Goal: Task Accomplishment & Management: Manage account settings

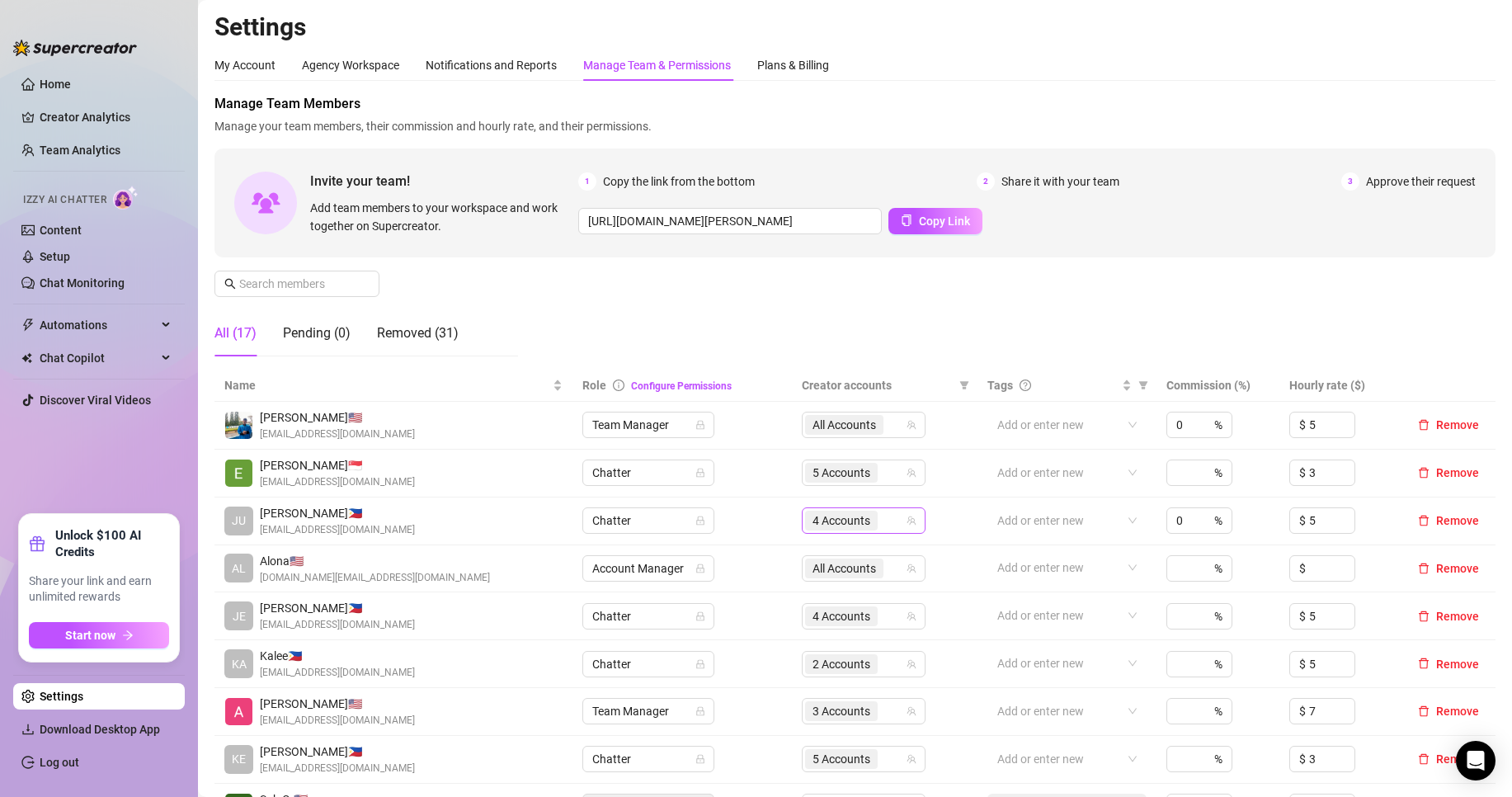
click at [870, 524] on span "4 Accounts" at bounding box center [841, 521] width 73 height 20
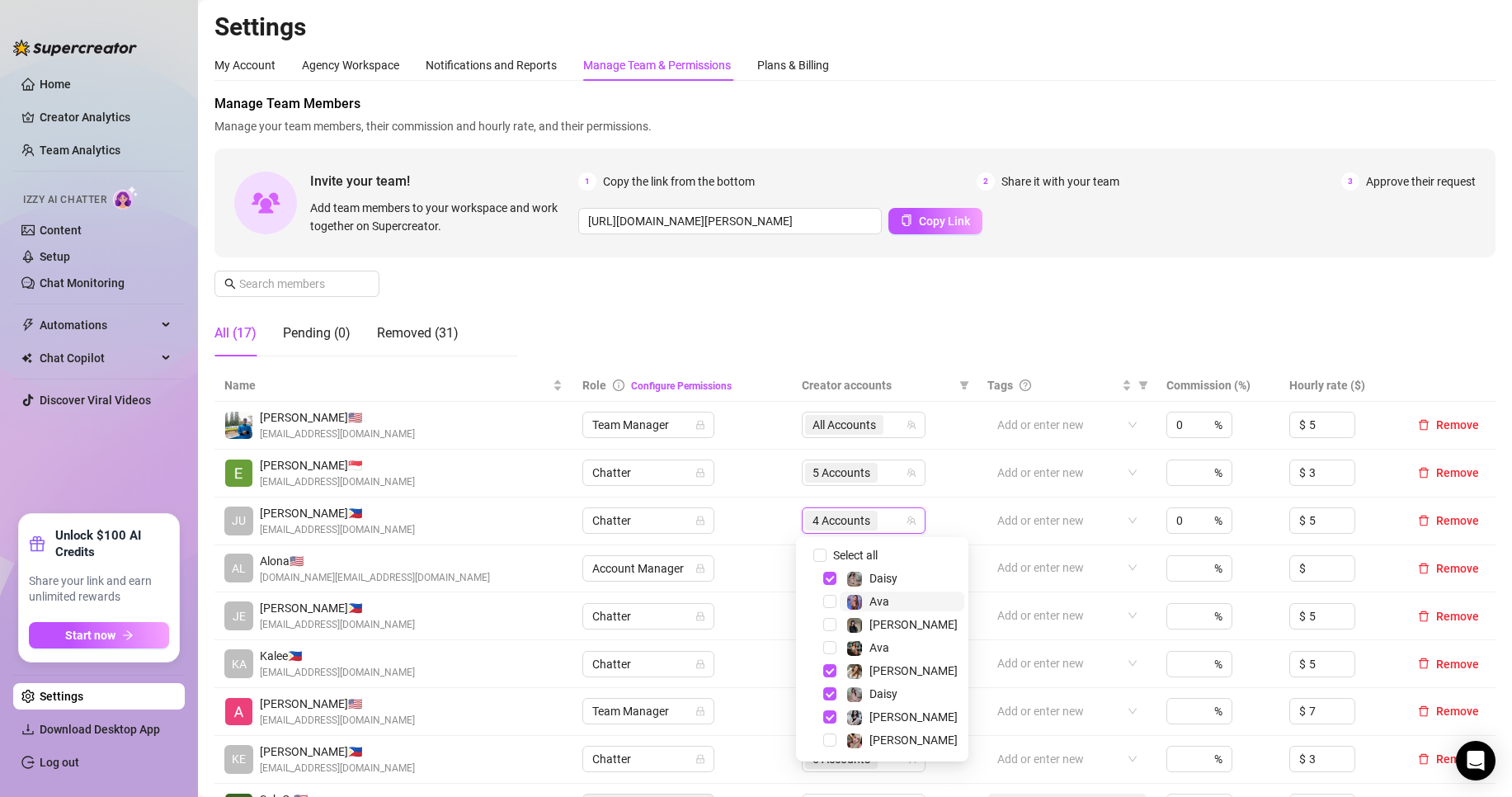
click at [899, 593] on span "Ava" at bounding box center [901, 602] width 125 height 20
click at [897, 650] on span "Ava" at bounding box center [901, 648] width 125 height 20
click at [892, 340] on div "Manage Team Members Manage your team members, their commission and hourly rate,…" at bounding box center [855, 232] width 1281 height 276
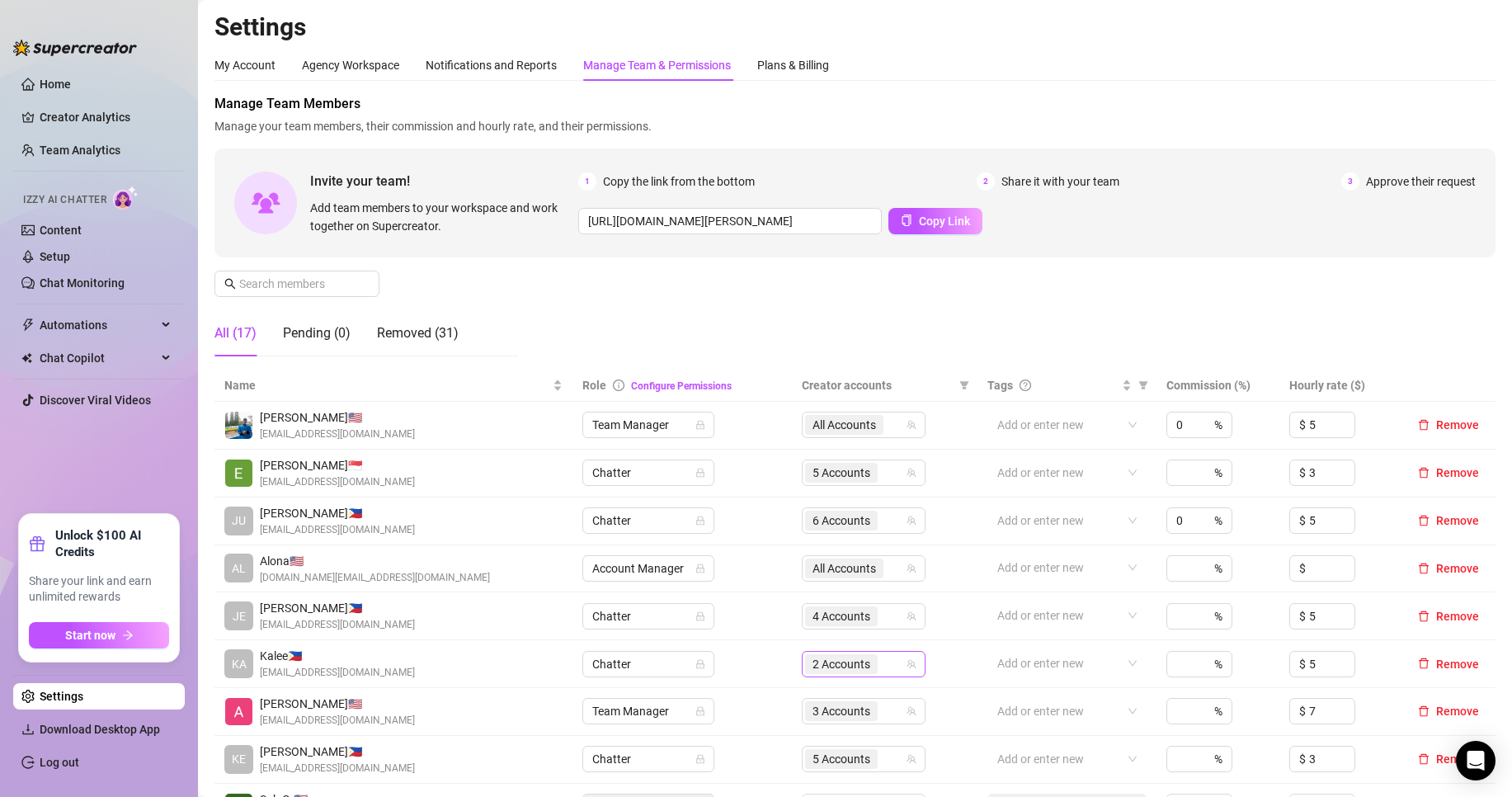
click at [862, 667] on span "2 Accounts" at bounding box center [841, 664] width 58 height 18
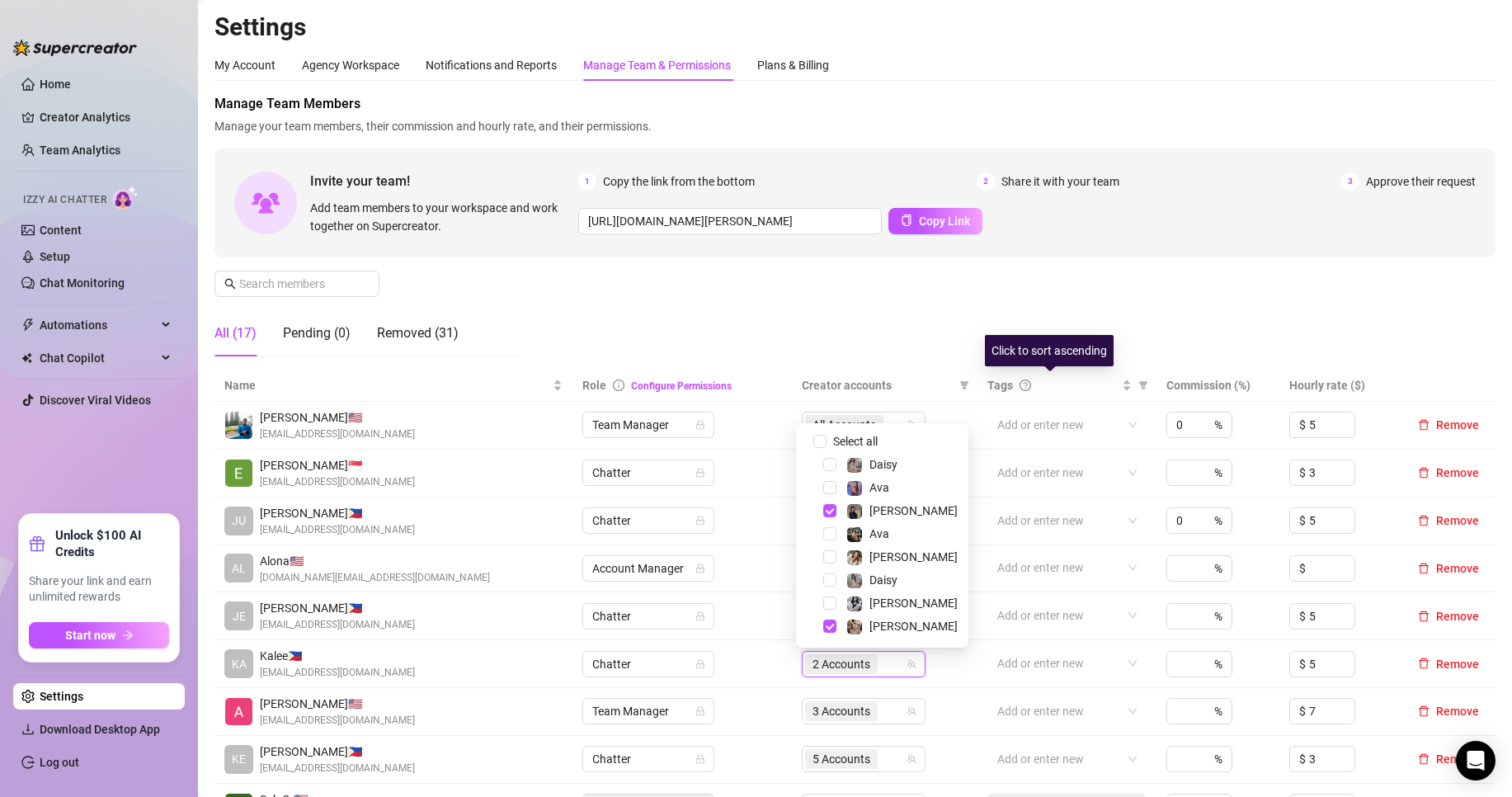
click at [985, 306] on div "Manage Team Members Manage your team members, their commission and hourly rate,…" at bounding box center [855, 232] width 1281 height 276
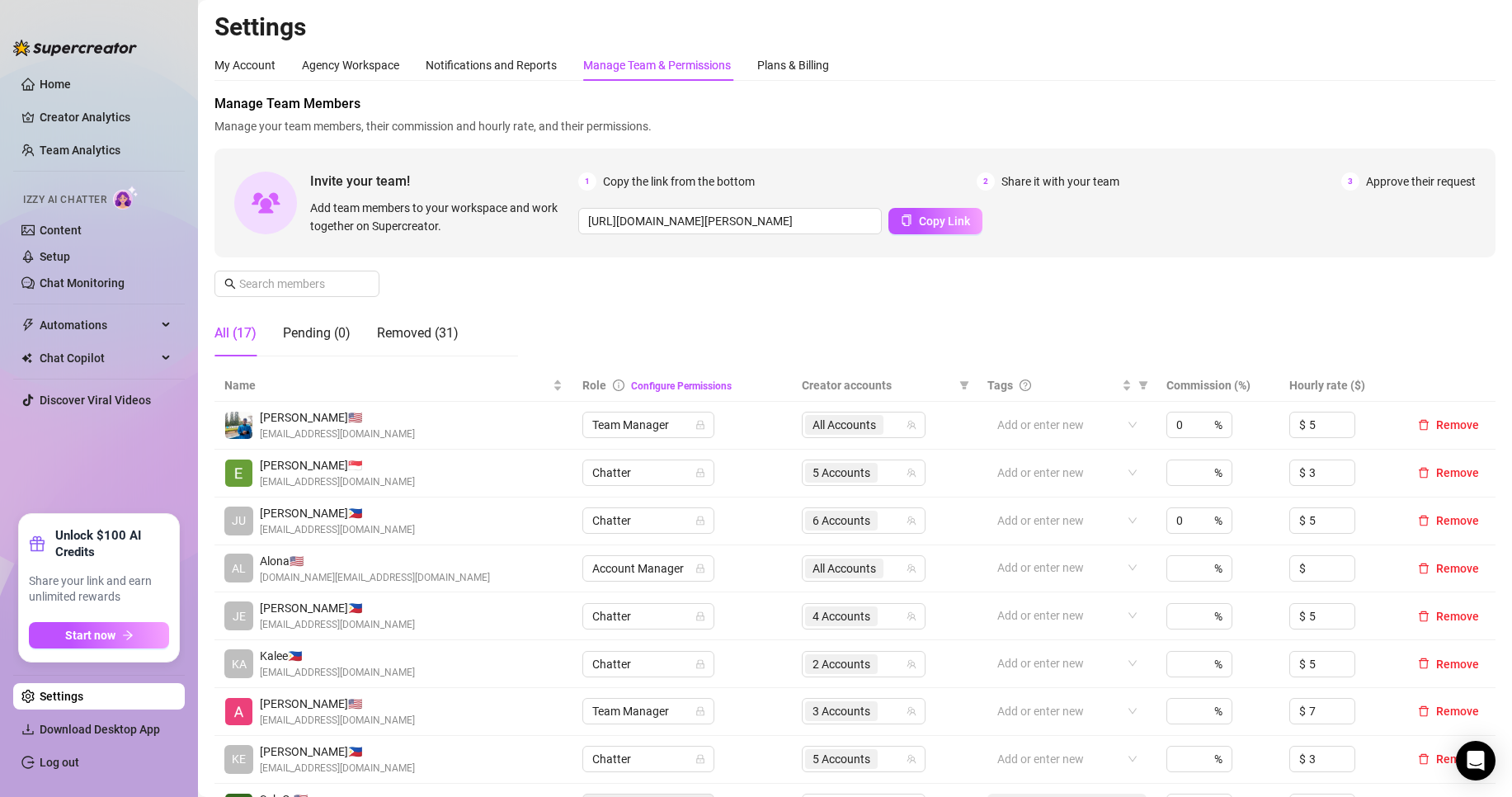
scroll to position [138, 0]
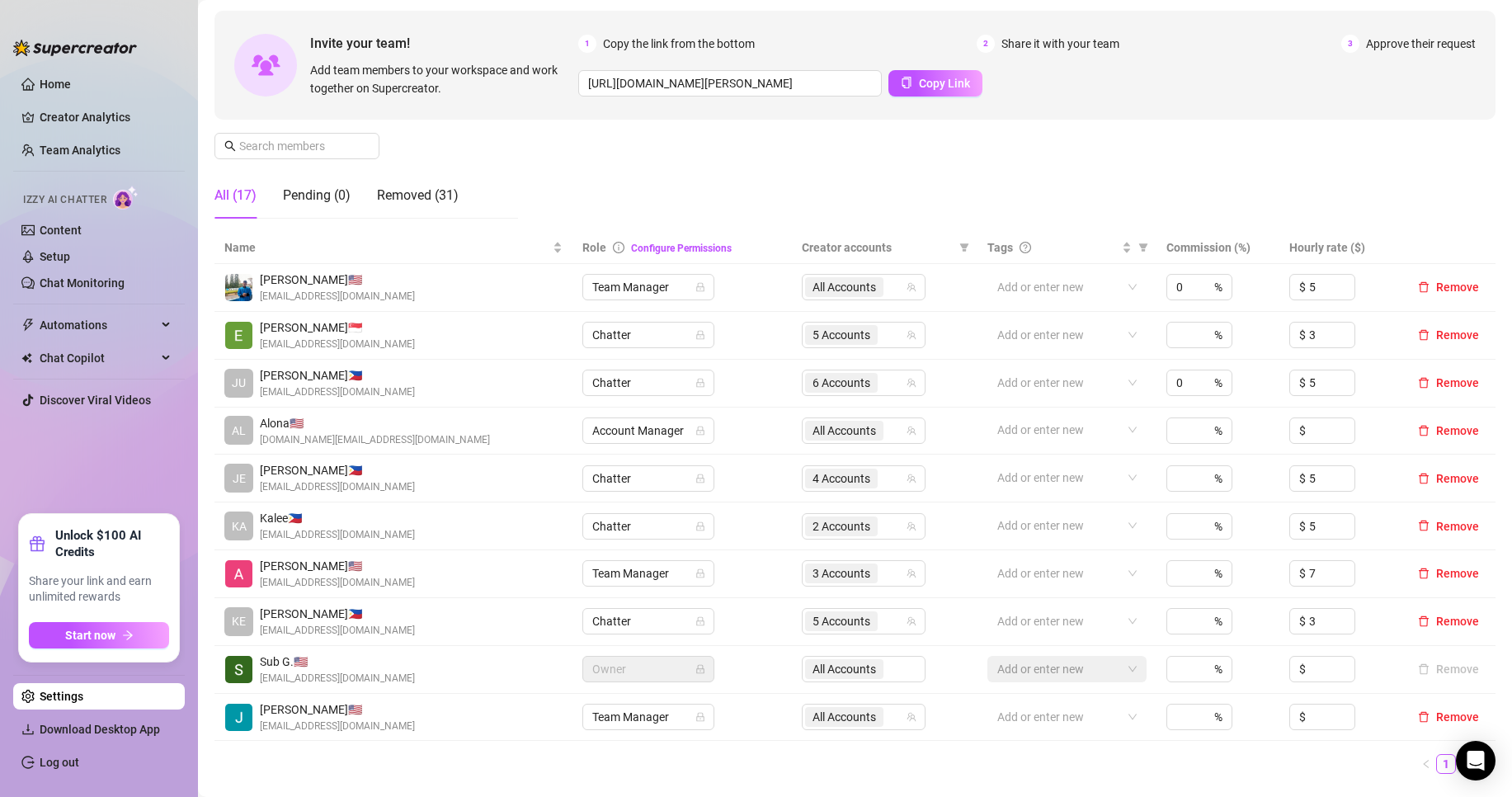
click at [1457, 763] on link "2" at bounding box center [1466, 764] width 18 height 18
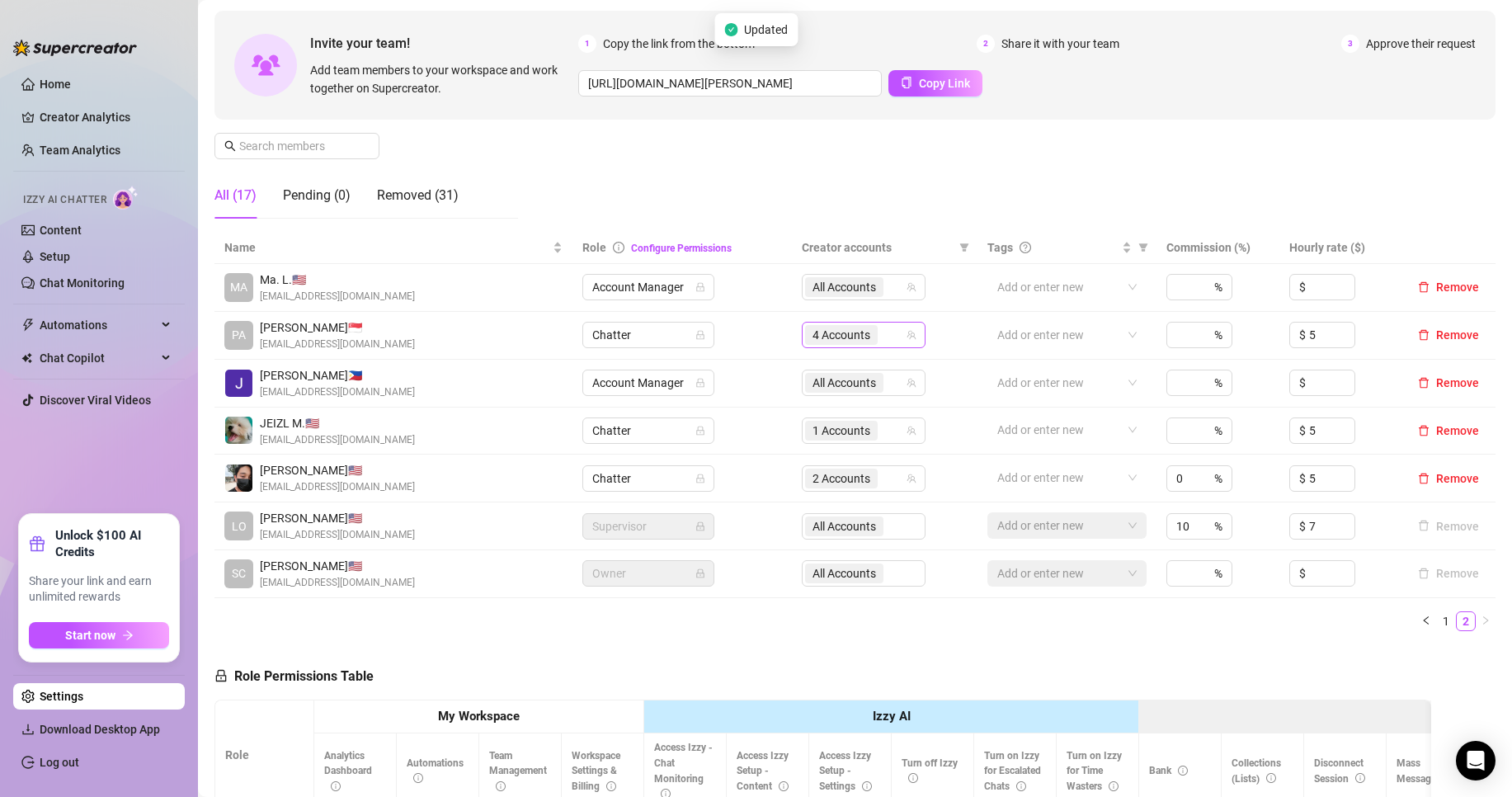
click at [832, 339] on span "4 Accounts" at bounding box center [841, 335] width 58 height 18
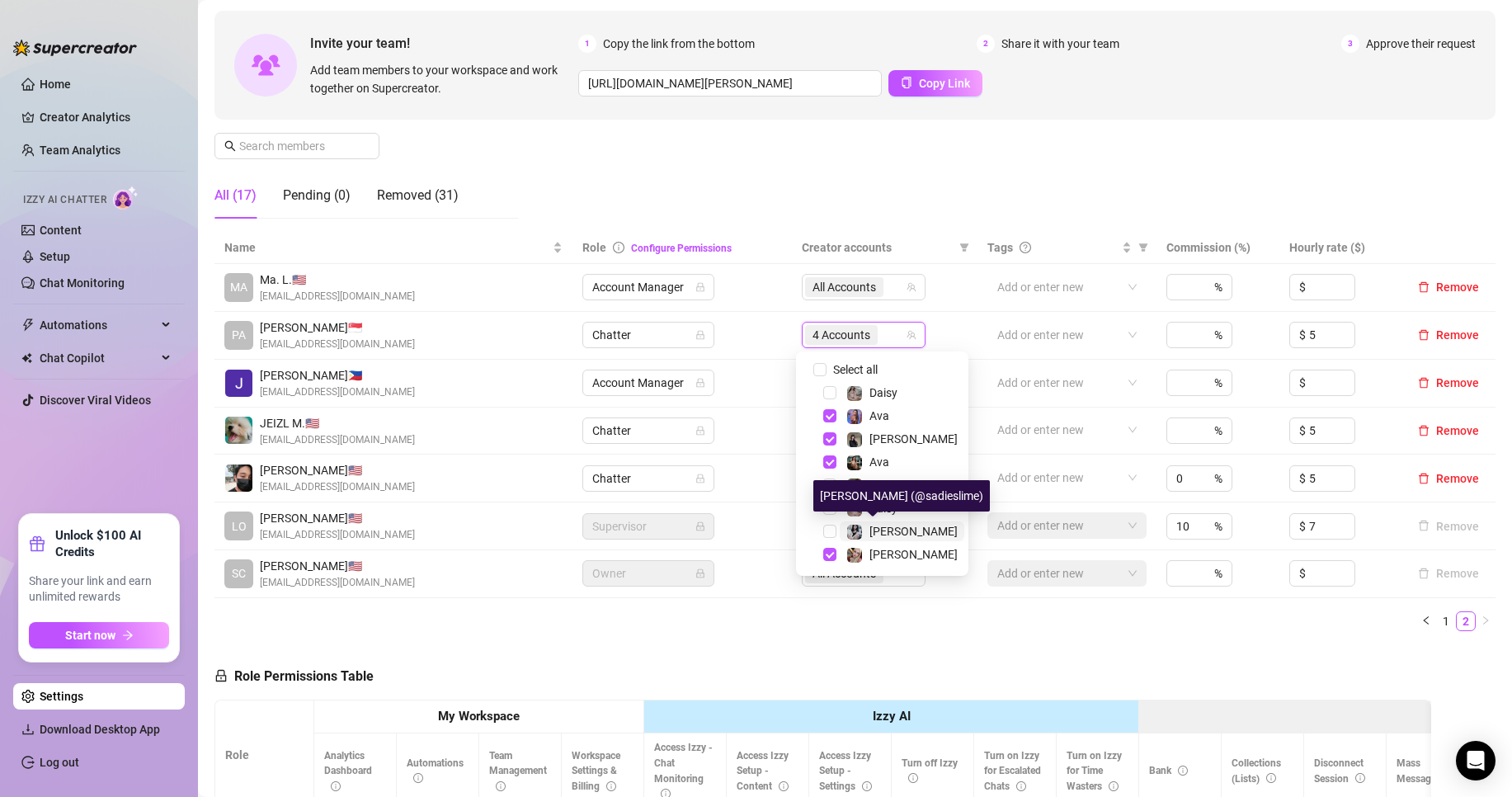
click at [888, 522] on div "[PERSON_NAME]" at bounding box center [913, 532] width 88 height 20
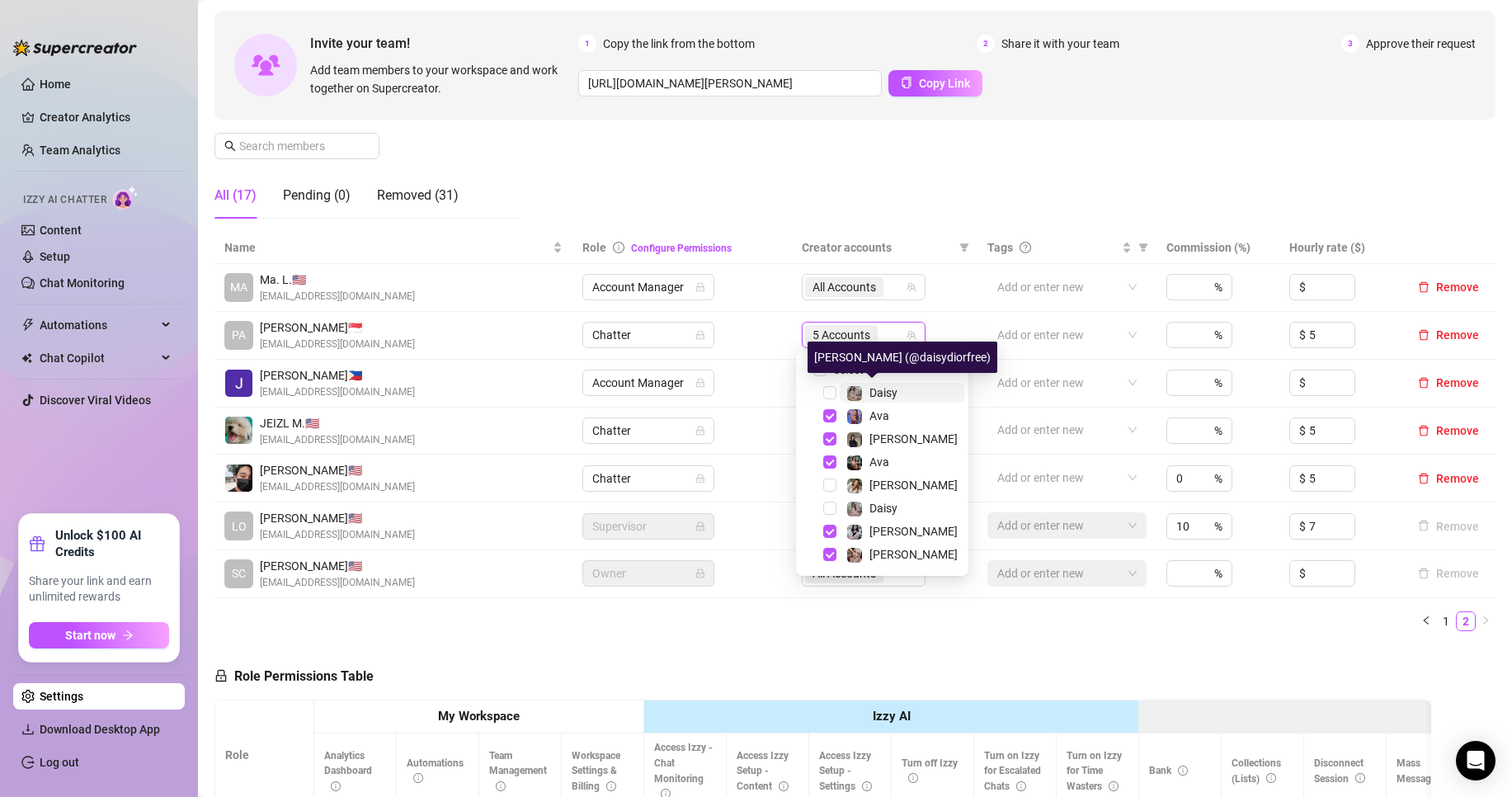
click at [867, 369] on div "[PERSON_NAME] (@daisydiorfree)" at bounding box center [902, 357] width 190 height 31
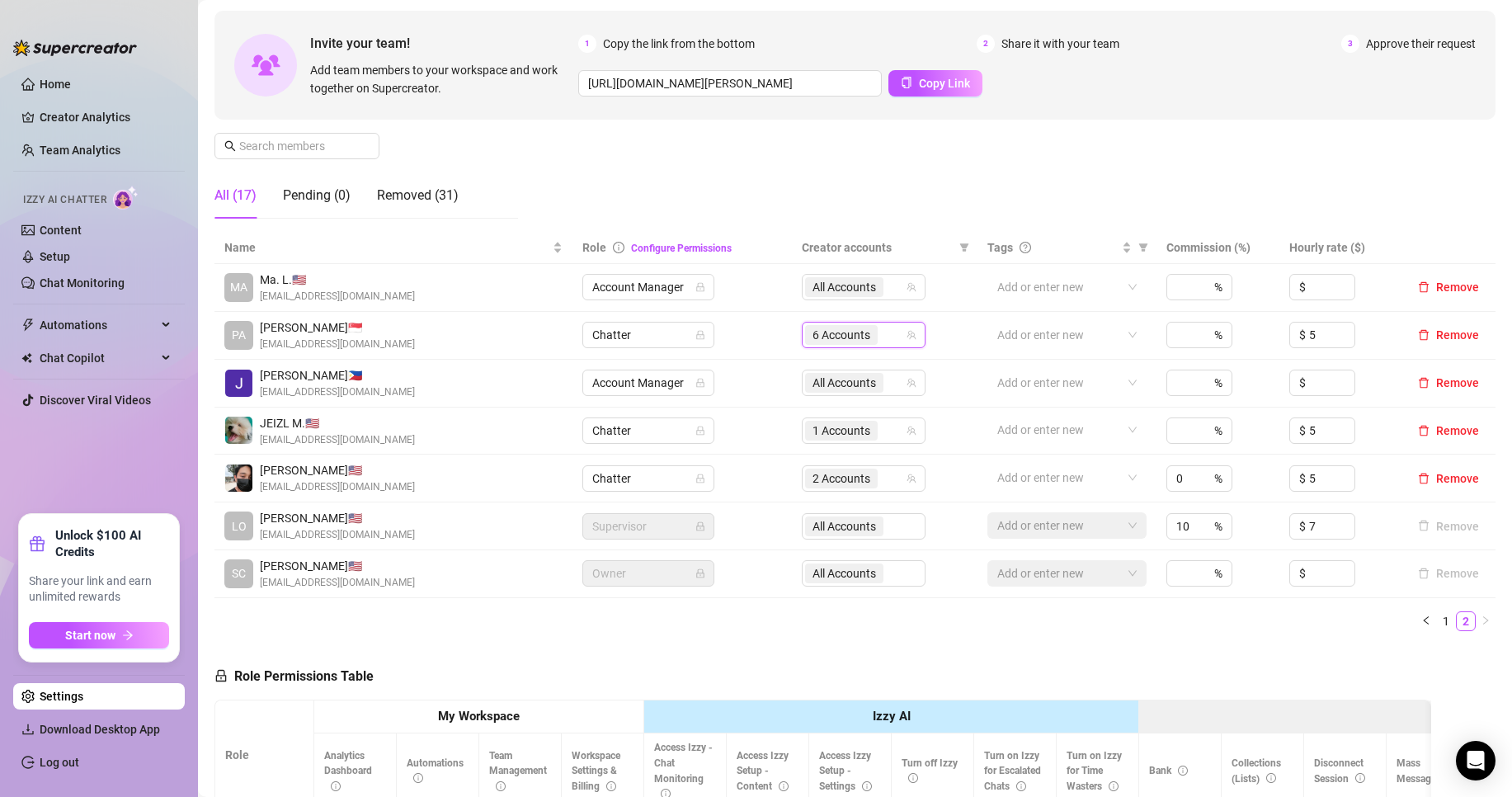
click at [879, 338] on div "6 Accounts" at bounding box center [855, 336] width 100 height 23
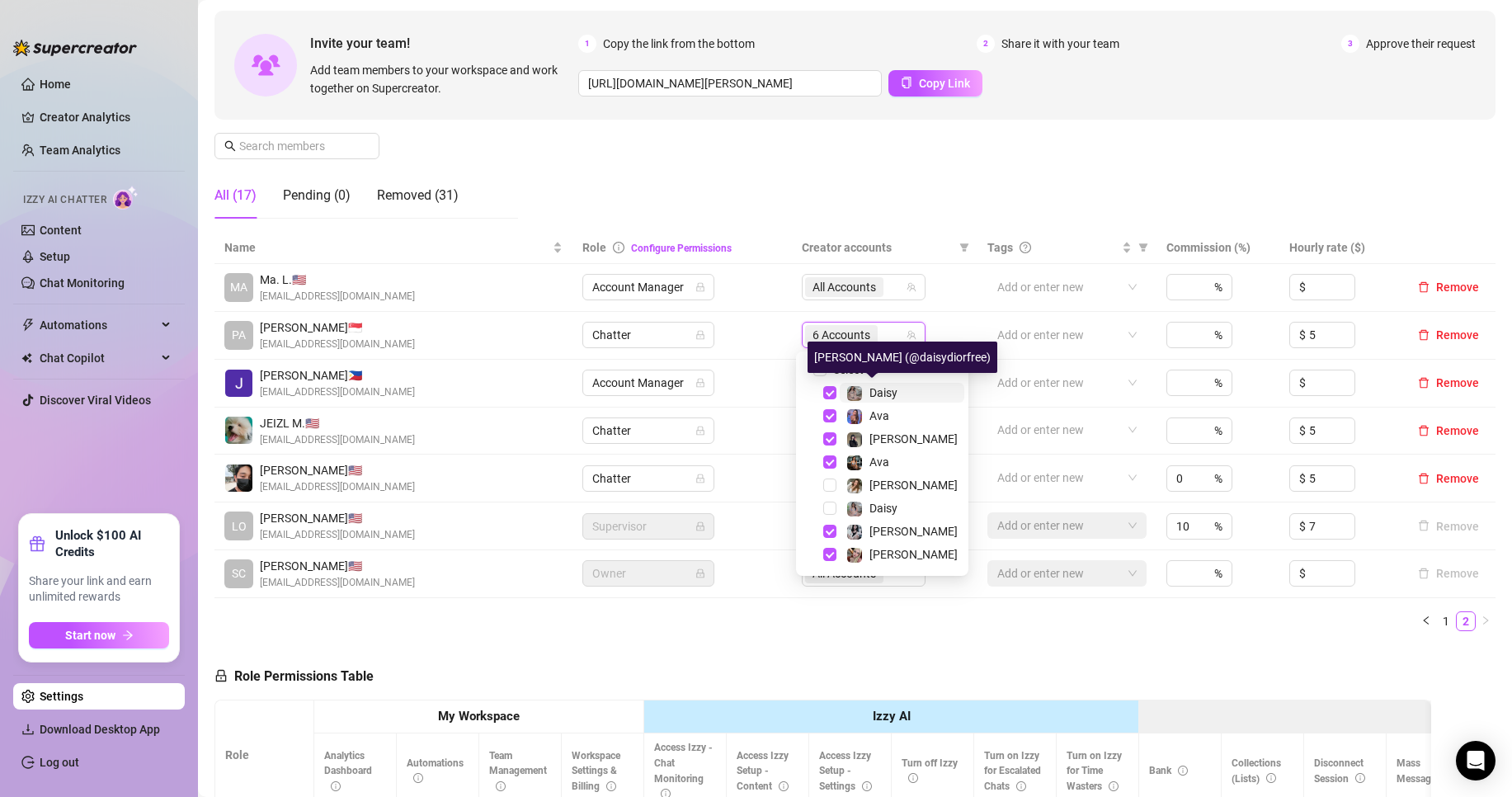
click at [883, 392] on span "Daisy" at bounding box center [883, 393] width 28 height 13
click at [877, 419] on span "Ava" at bounding box center [880, 416] width 20 height 13
click at [896, 433] on span "[PERSON_NAME]" at bounding box center [913, 439] width 88 height 13
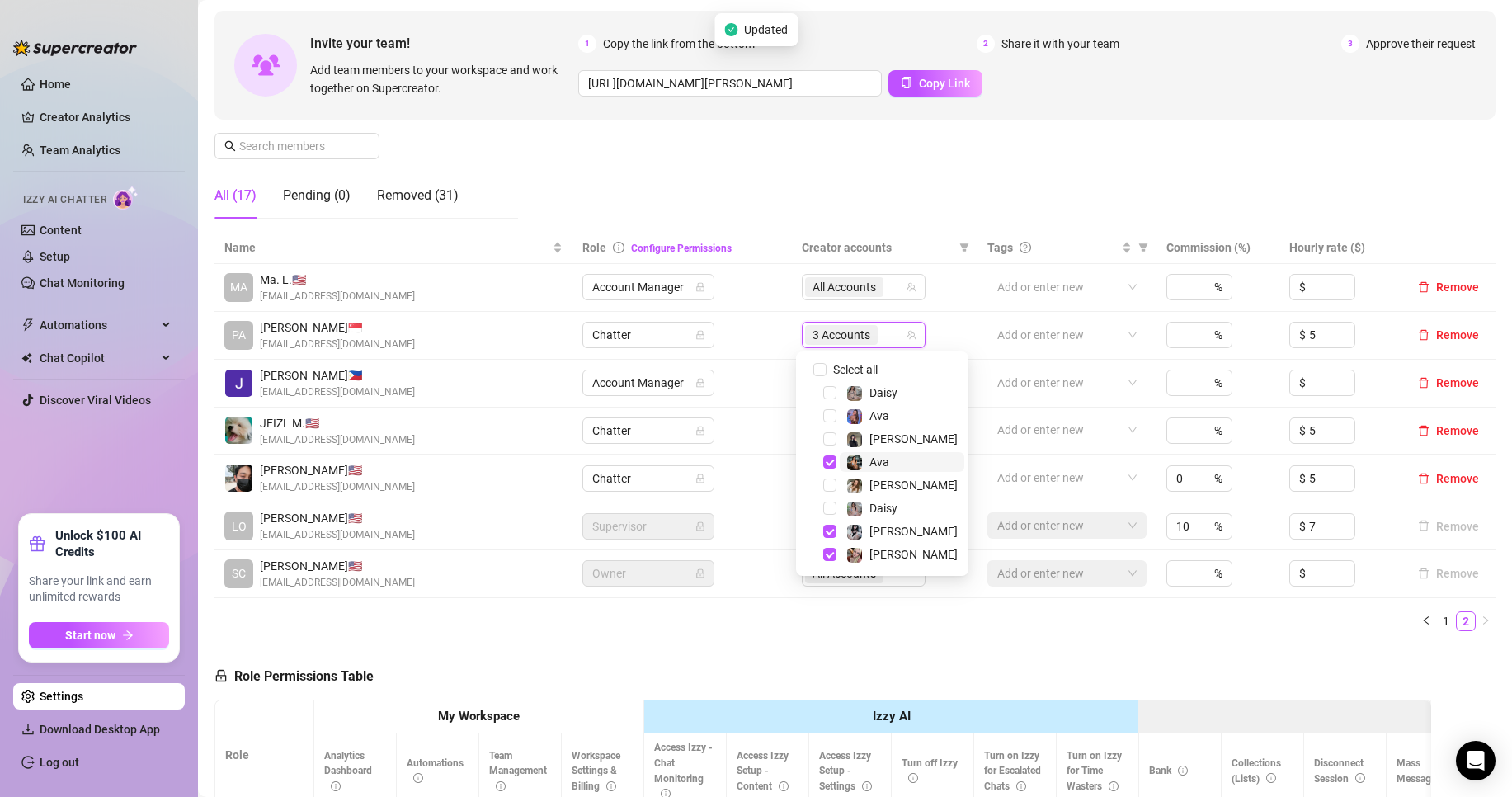
click at [890, 458] on span "Ava" at bounding box center [901, 462] width 125 height 20
click at [891, 548] on span "[PERSON_NAME]" at bounding box center [913, 555] width 88 height 13
click at [902, 484] on span "[PERSON_NAME]" at bounding box center [901, 486] width 125 height 20
click at [644, 194] on div "Manage Team Members Manage your team members, their commission and hourly rate,…" at bounding box center [855, 94] width 1281 height 276
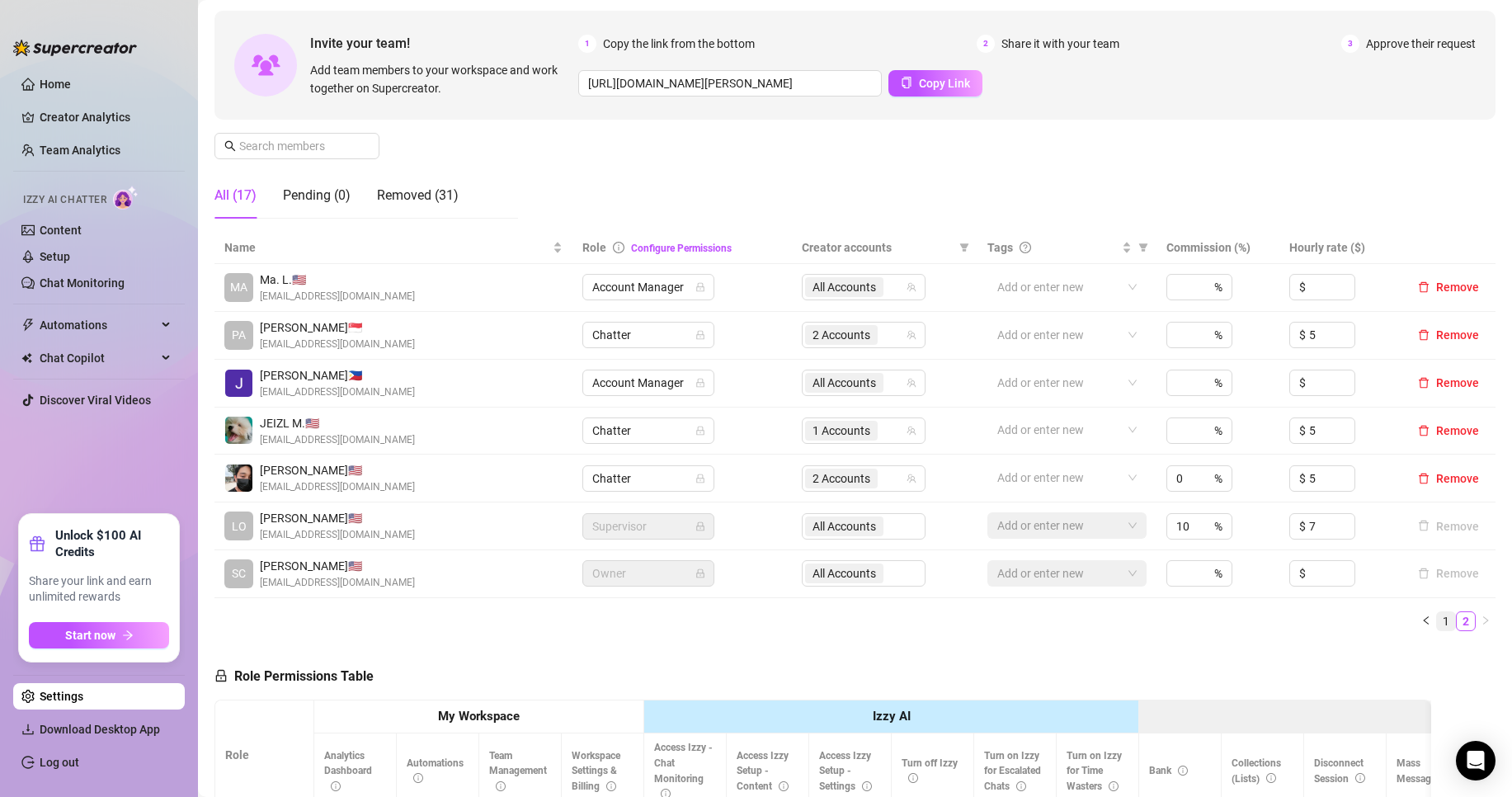
click at [1437, 622] on link "1" at bounding box center [1446, 622] width 18 height 18
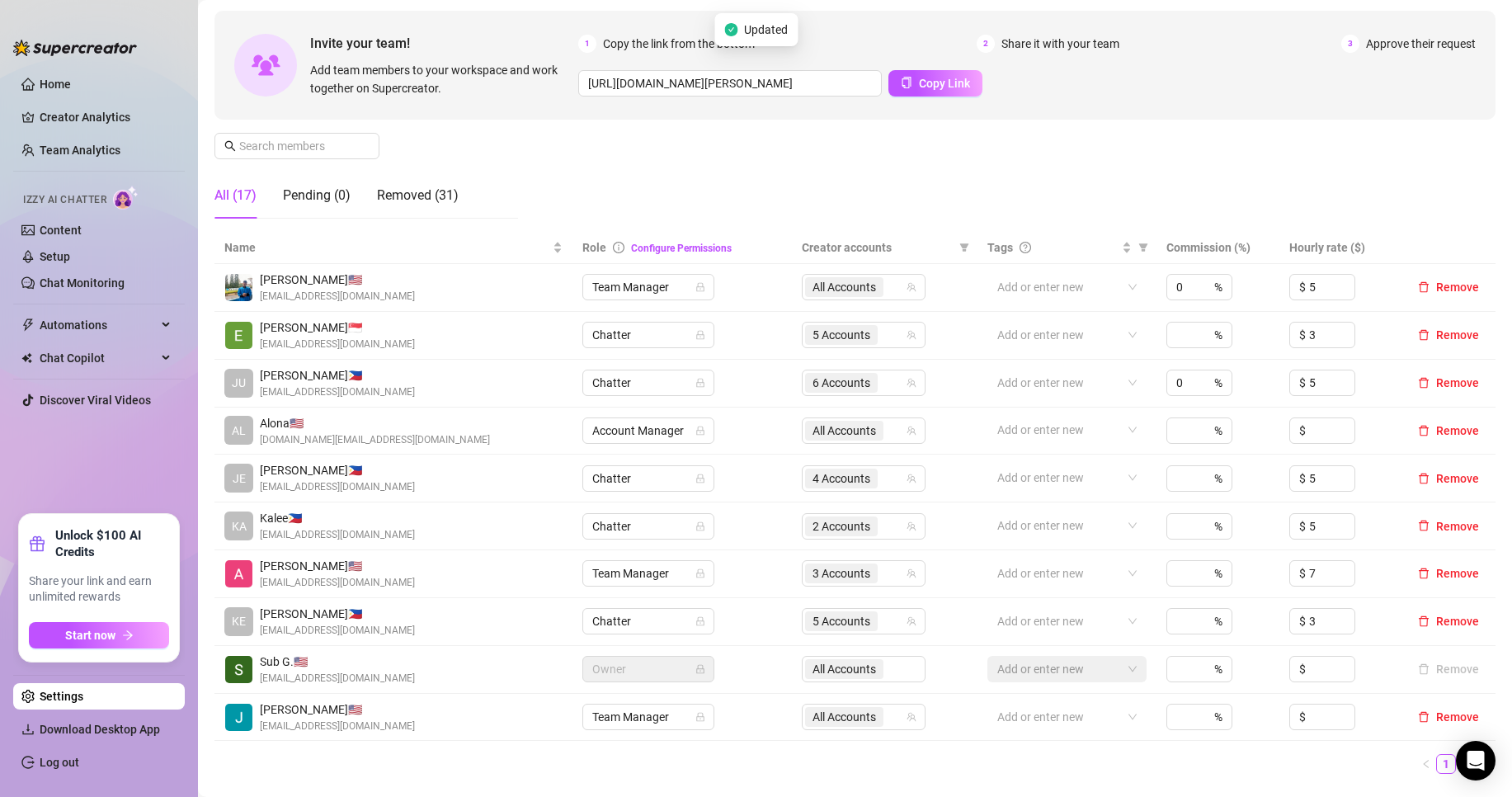
click at [871, 367] on td "6 Accounts" at bounding box center [884, 383] width 185 height 48
click at [871, 378] on span "6 Accounts" at bounding box center [841, 383] width 73 height 20
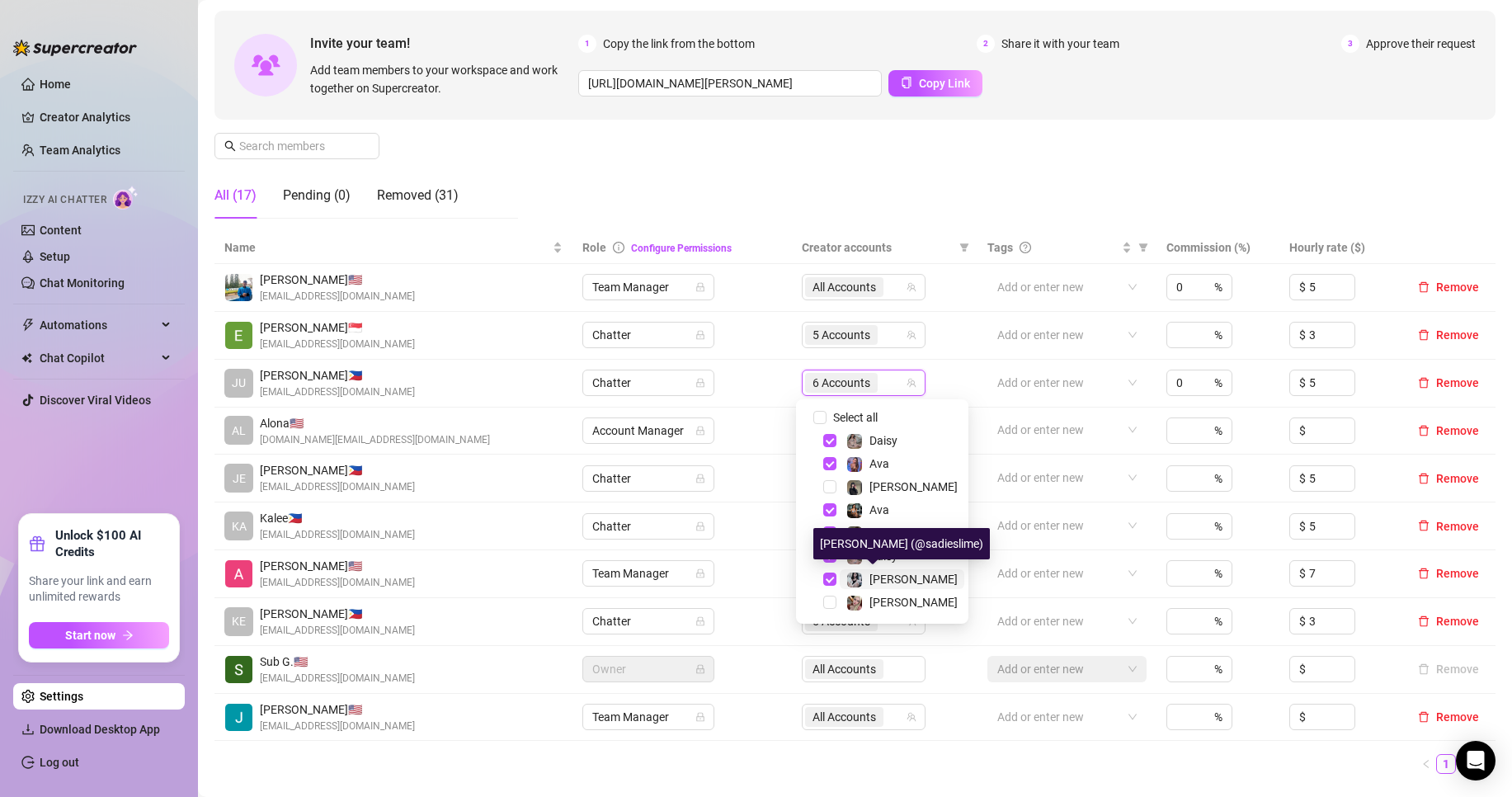
click at [895, 578] on span "[PERSON_NAME]" at bounding box center [913, 580] width 88 height 13
click at [906, 526] on span "[PERSON_NAME]" at bounding box center [901, 534] width 125 height 20
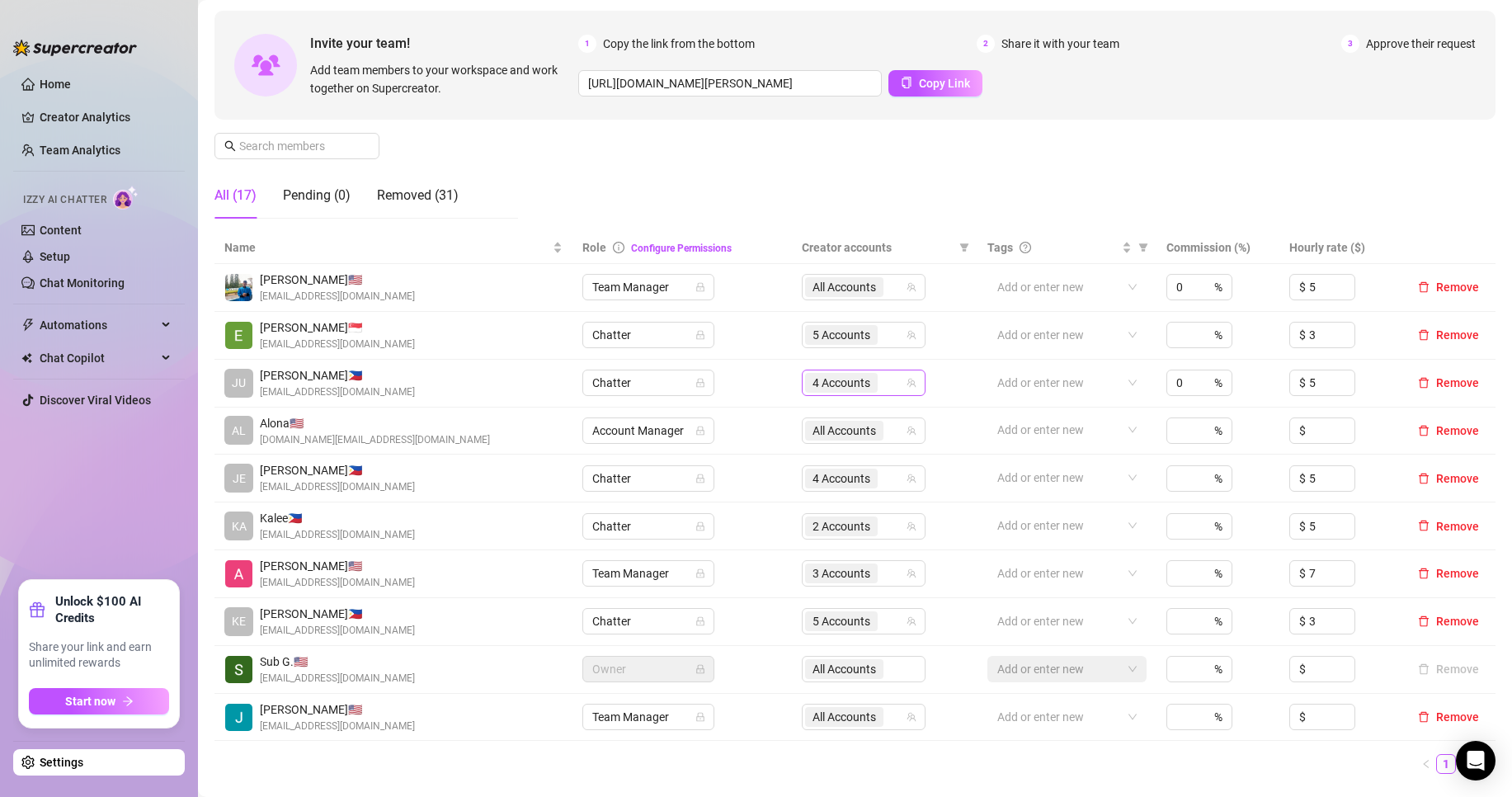
drag, startPoint x: 850, startPoint y: 390, endPoint x: 865, endPoint y: 376, distance: 20.5
click at [850, 390] on span "4 Accounts" at bounding box center [841, 383] width 58 height 18
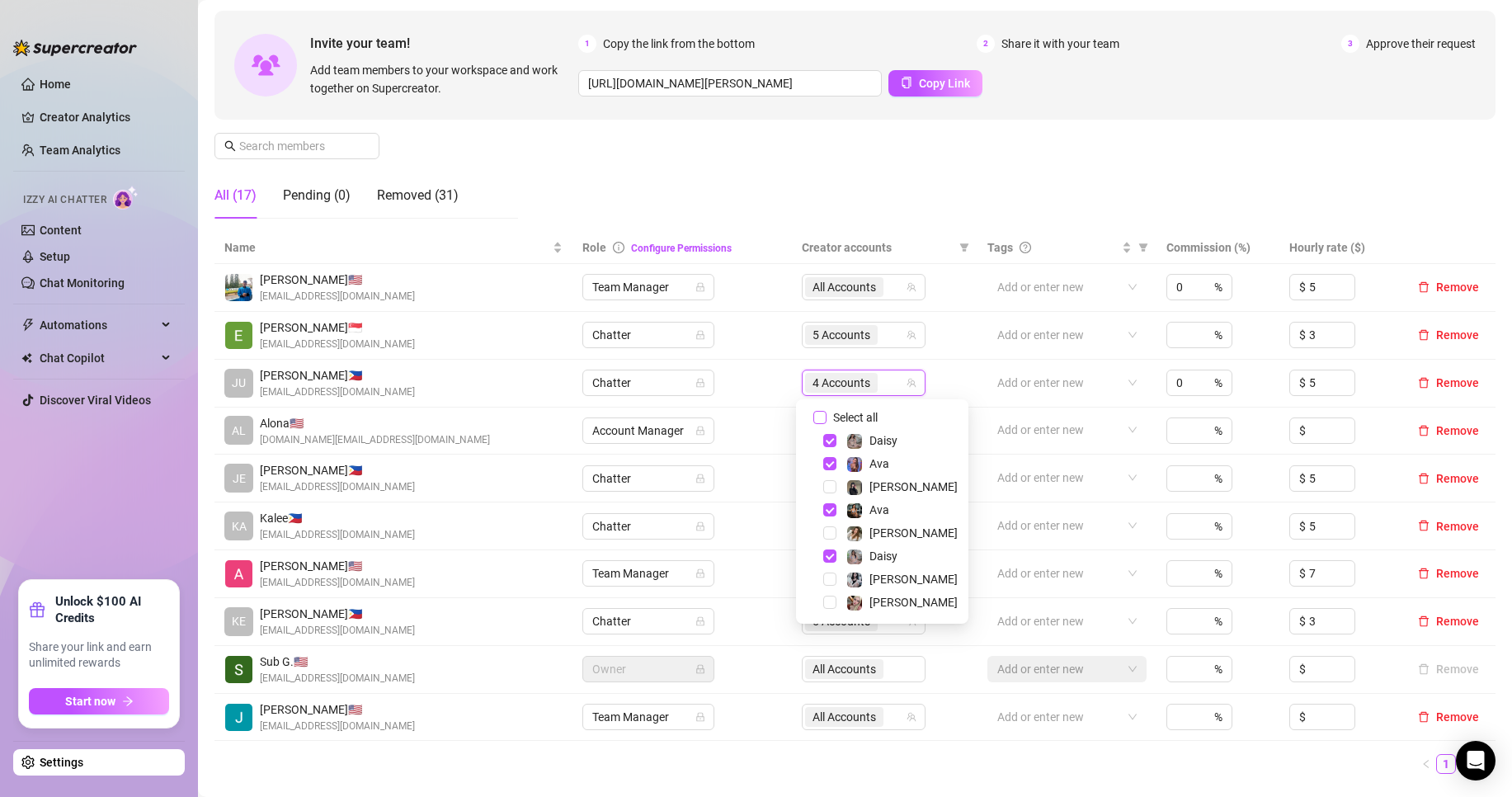
click at [855, 413] on span "Select all" at bounding box center [855, 418] width 58 height 18
click at [827, 413] on input "Select all" at bounding box center [820, 418] width 13 height 13
click at [855, 413] on span "Select all" at bounding box center [855, 418] width 58 height 18
click at [827, 413] on input "Select all" at bounding box center [820, 418] width 13 height 13
checkbox input "false"
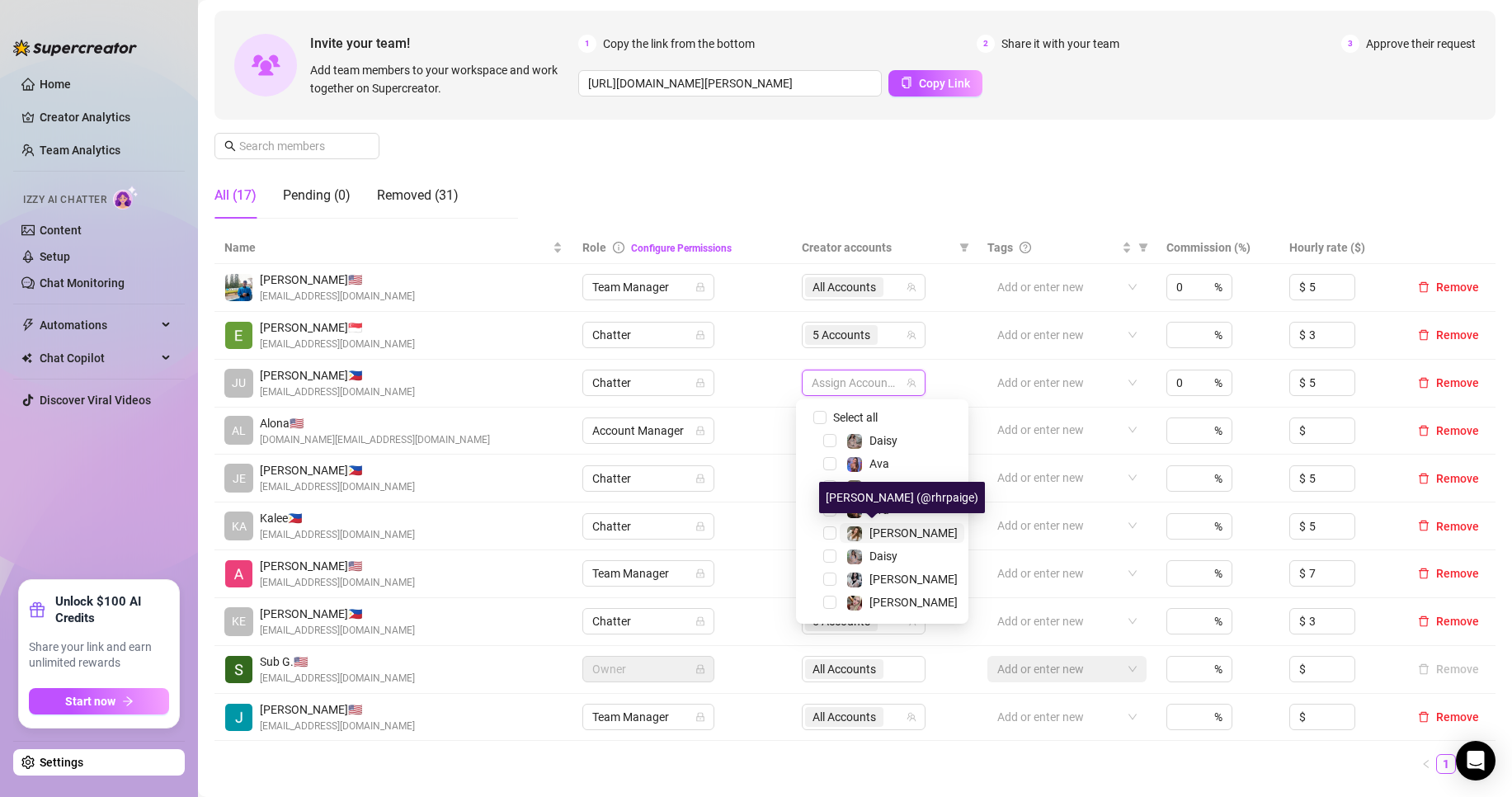
click at [886, 528] on span "[PERSON_NAME]" at bounding box center [913, 533] width 88 height 13
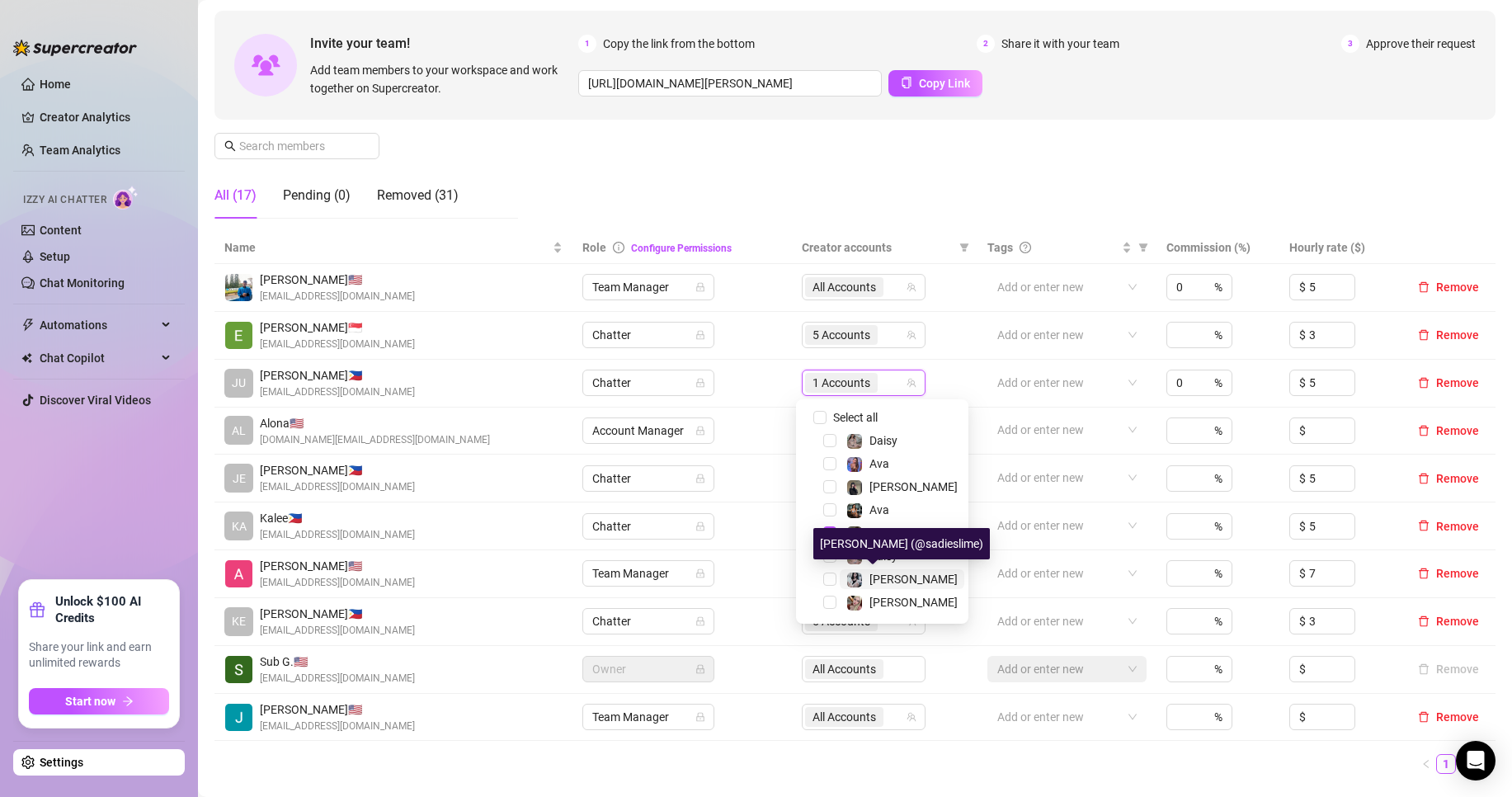
click at [884, 578] on span "[PERSON_NAME]" at bounding box center [913, 580] width 88 height 13
click at [1457, 764] on link "2" at bounding box center [1466, 764] width 18 height 18
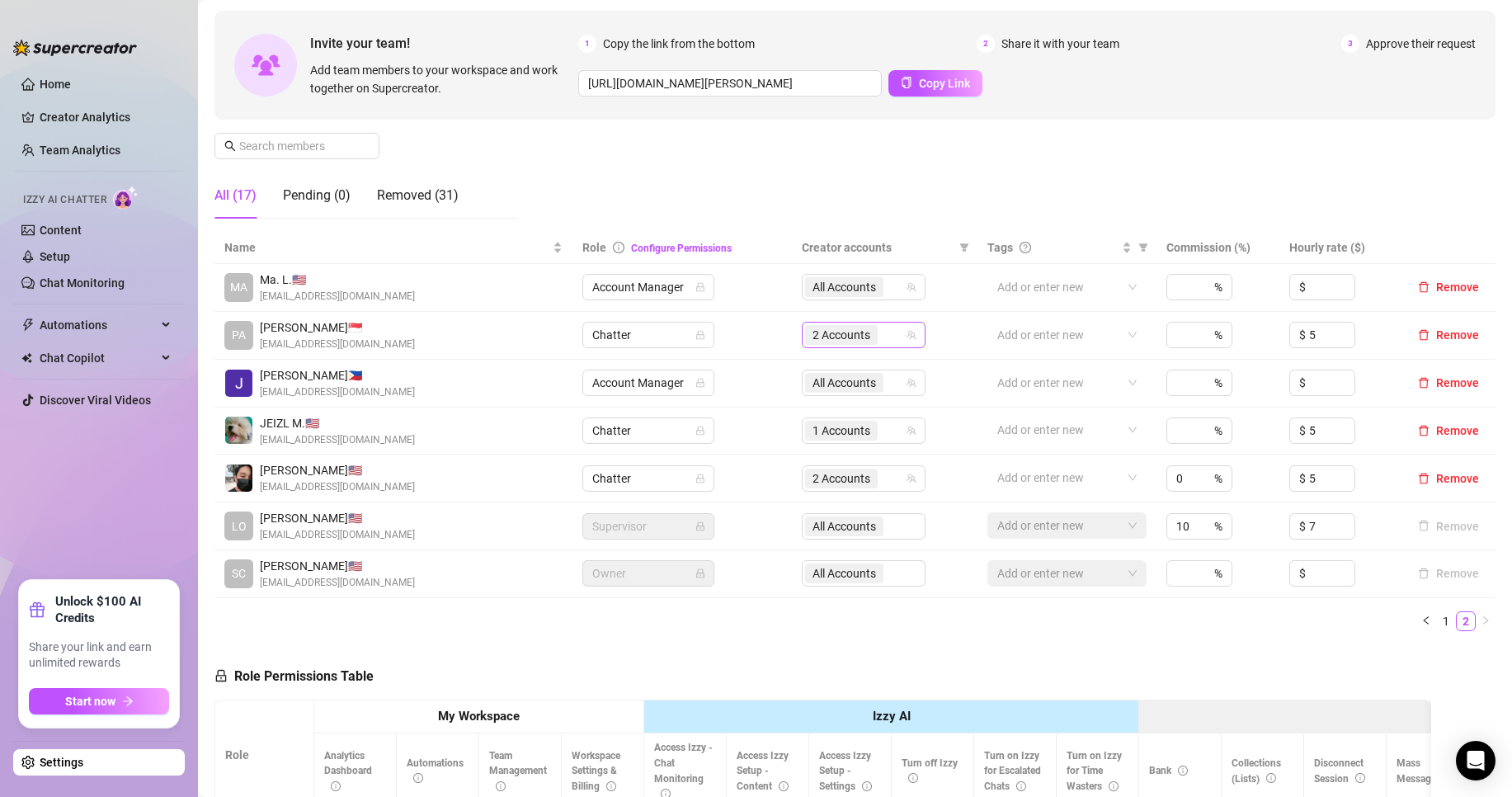
click at [834, 334] on span "2 Accounts" at bounding box center [841, 335] width 58 height 18
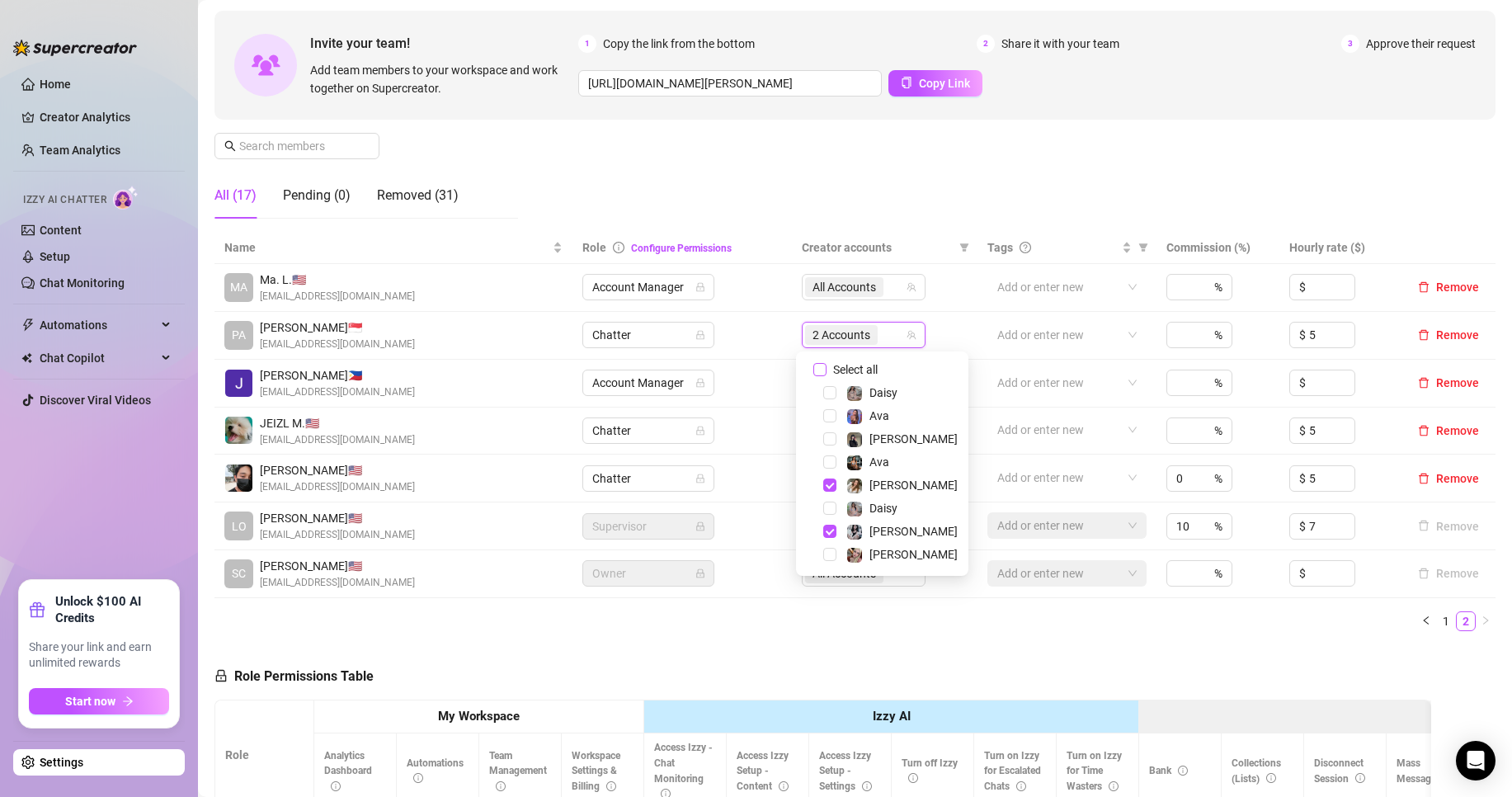
click at [872, 373] on span "Select all" at bounding box center [855, 370] width 58 height 18
click at [827, 373] on input "Select all" at bounding box center [820, 370] width 13 height 13
click at [872, 372] on span "Select all" at bounding box center [855, 370] width 58 height 18
click at [827, 372] on input "Select all" at bounding box center [820, 370] width 13 height 13
checkbox input "false"
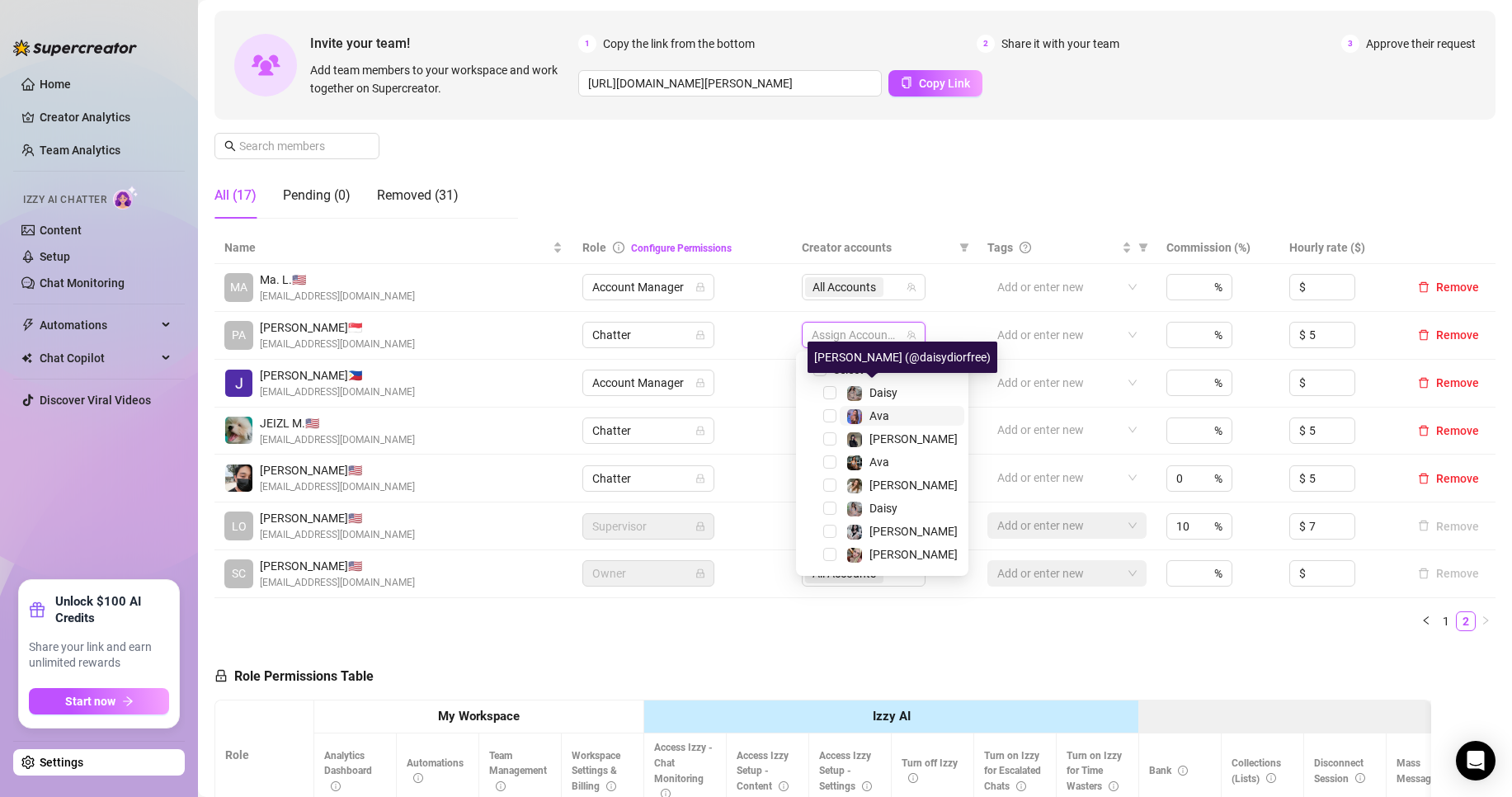
drag, startPoint x: 892, startPoint y: 393, endPoint x: 886, endPoint y: 420, distance: 27.7
click at [892, 394] on span "Daisy" at bounding box center [883, 393] width 28 height 13
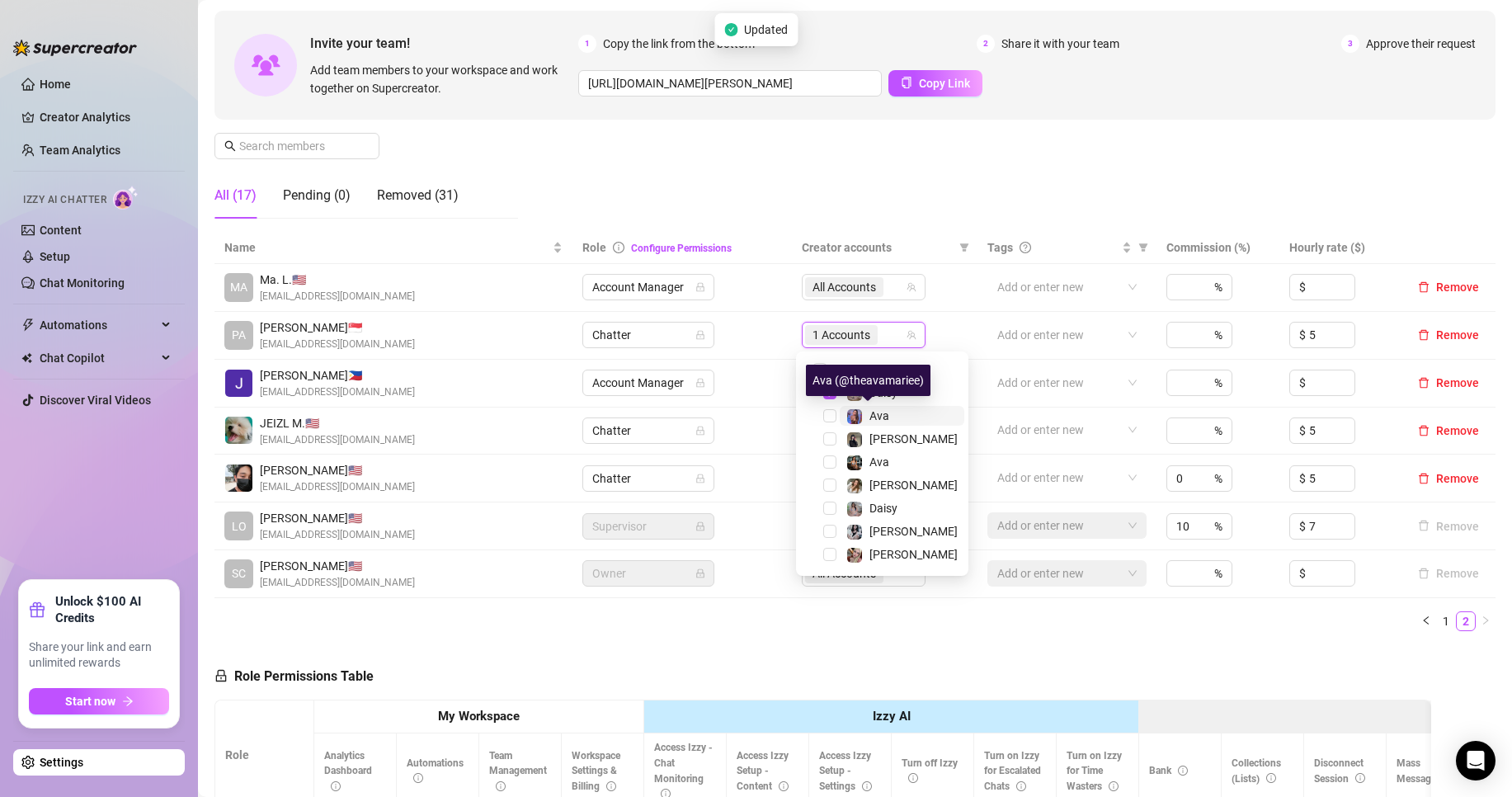
click at [886, 420] on span "Ava" at bounding box center [880, 416] width 20 height 13
click at [897, 460] on span "Ava" at bounding box center [901, 462] width 125 height 20
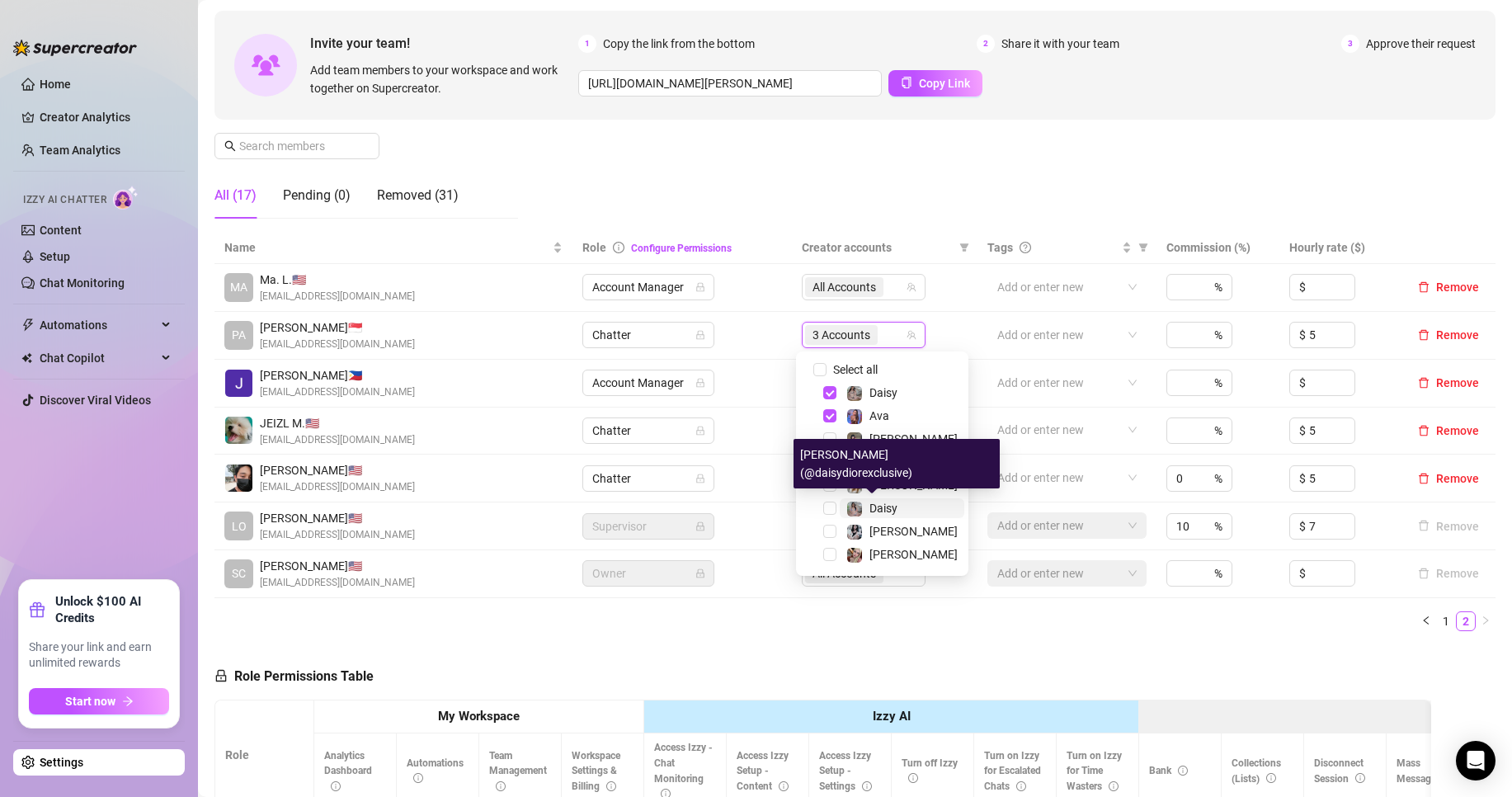
click at [880, 511] on span "Daisy" at bounding box center [883, 508] width 28 height 13
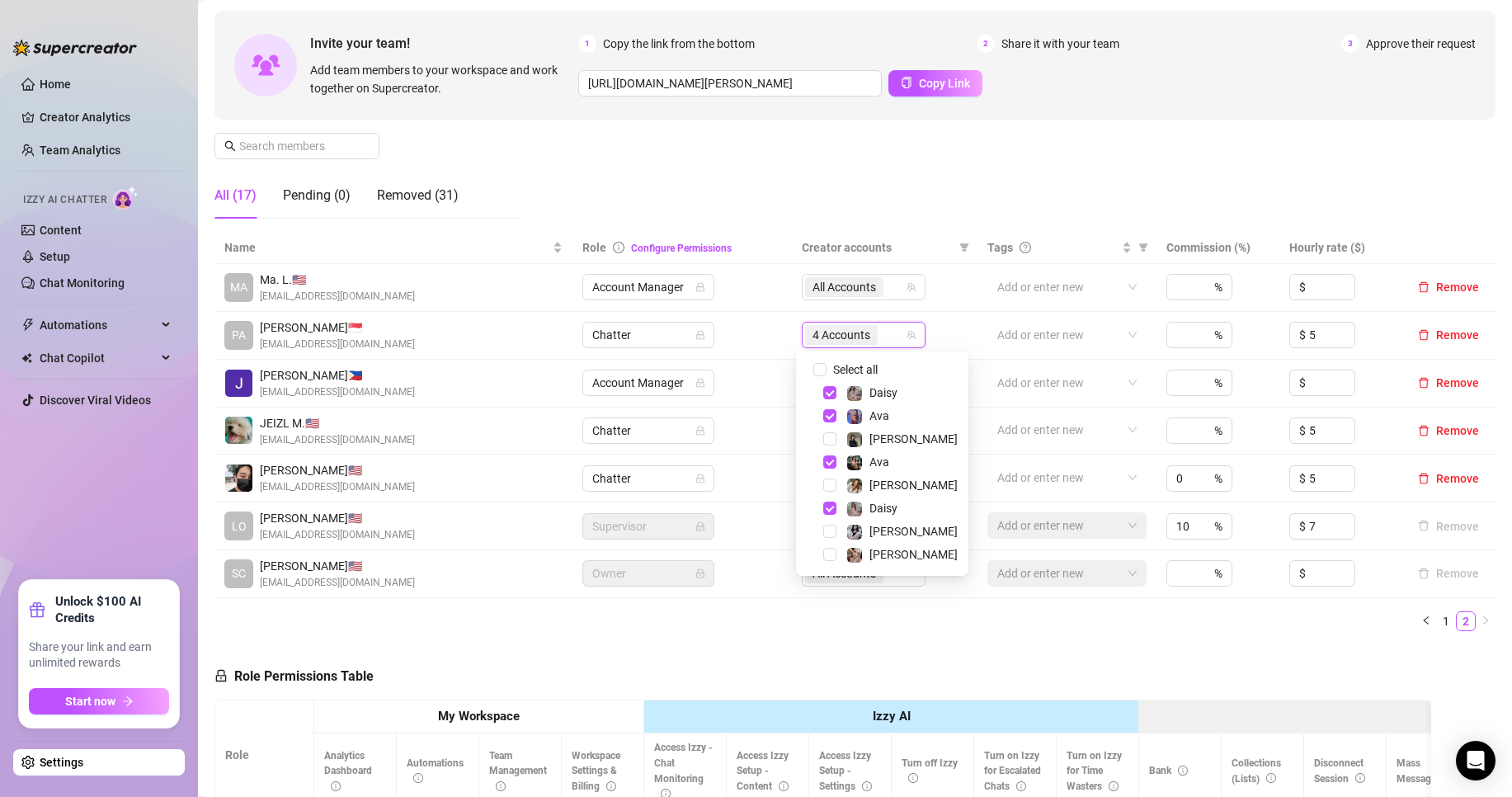
click at [870, 182] on div "Manage Team Members Manage your team members, their commission and hourly rate,…" at bounding box center [855, 94] width 1281 height 276
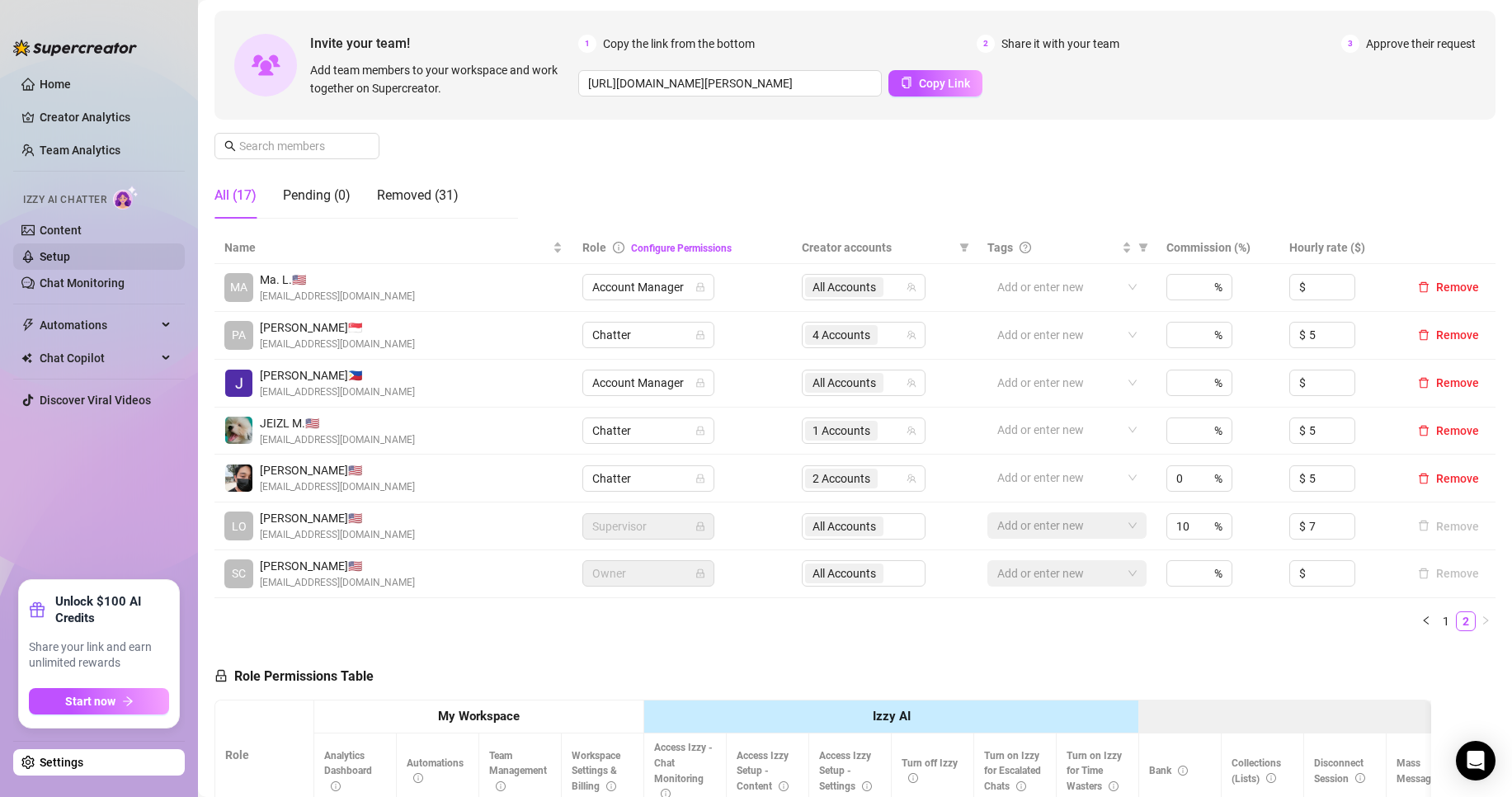
click at [70, 262] on link "Setup" at bounding box center [55, 257] width 30 height 13
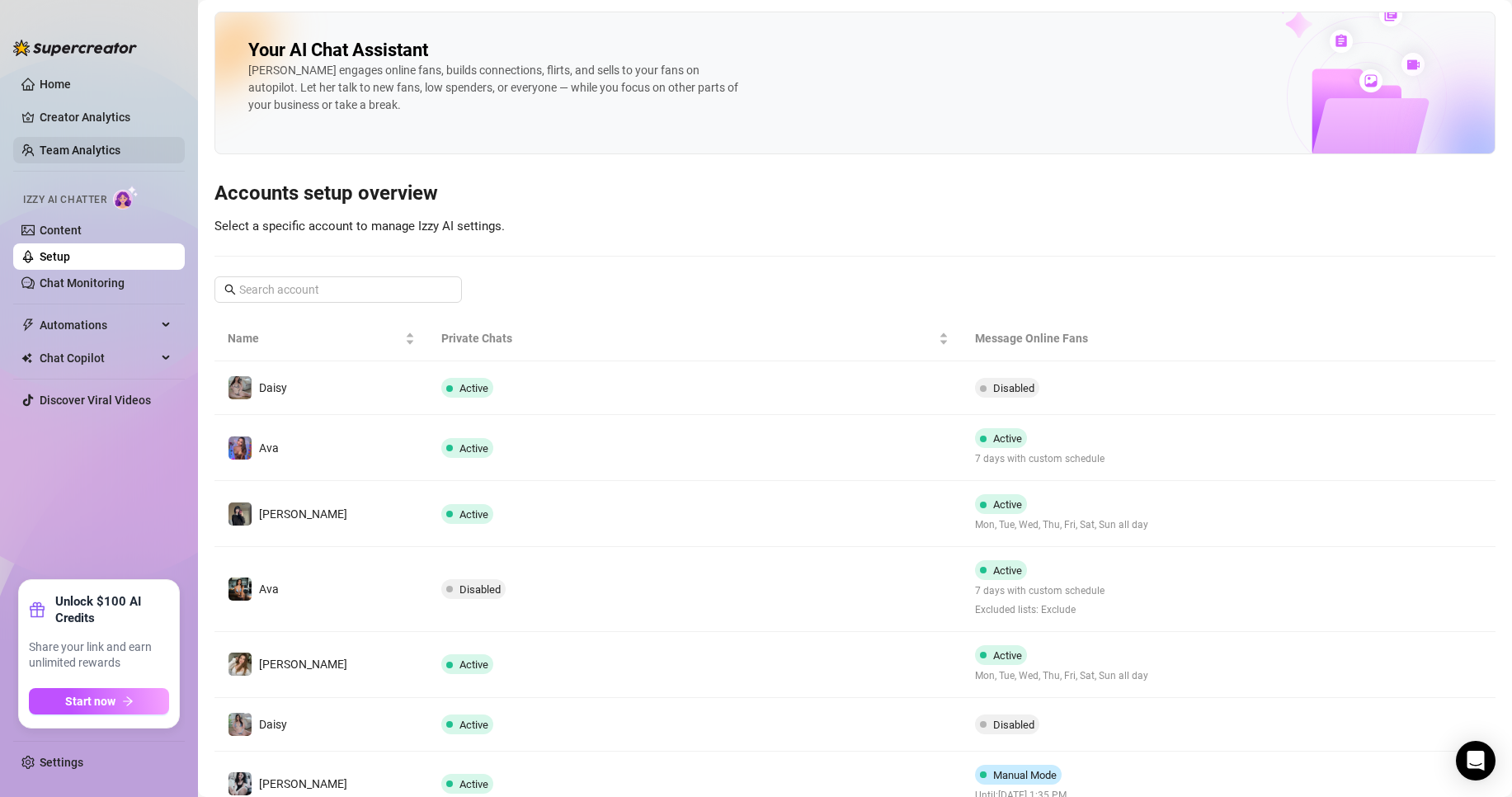
click at [121, 151] on link "Team Analytics" at bounding box center [80, 150] width 81 height 13
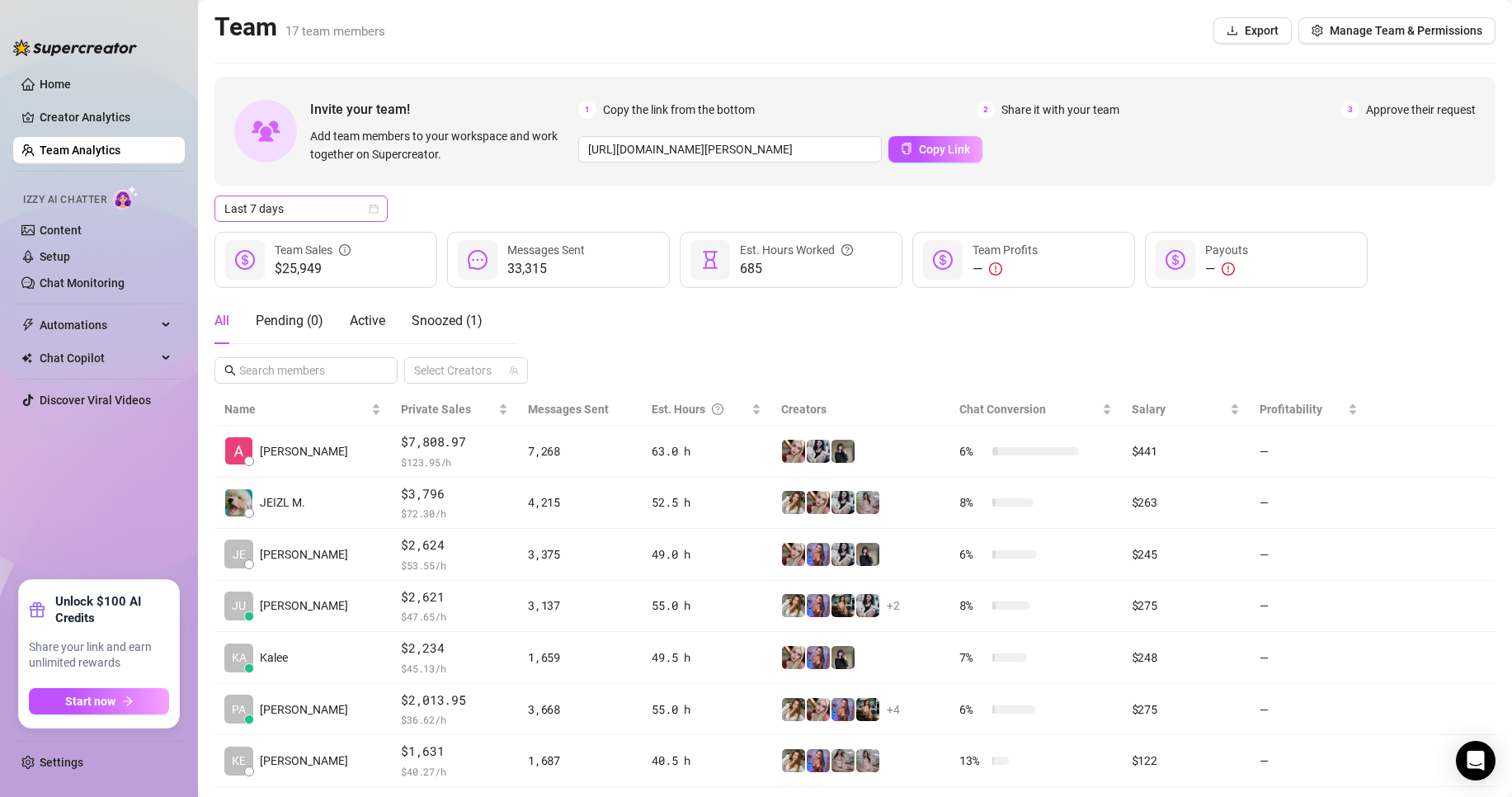
drag, startPoint x: 288, startPoint y: 206, endPoint x: 296, endPoint y: 209, distance: 8.5
click at [288, 206] on span "Last 7 days" at bounding box center [301, 209] width 153 height 25
click at [357, 347] on div "Custom date" at bounding box center [300, 347] width 147 height 18
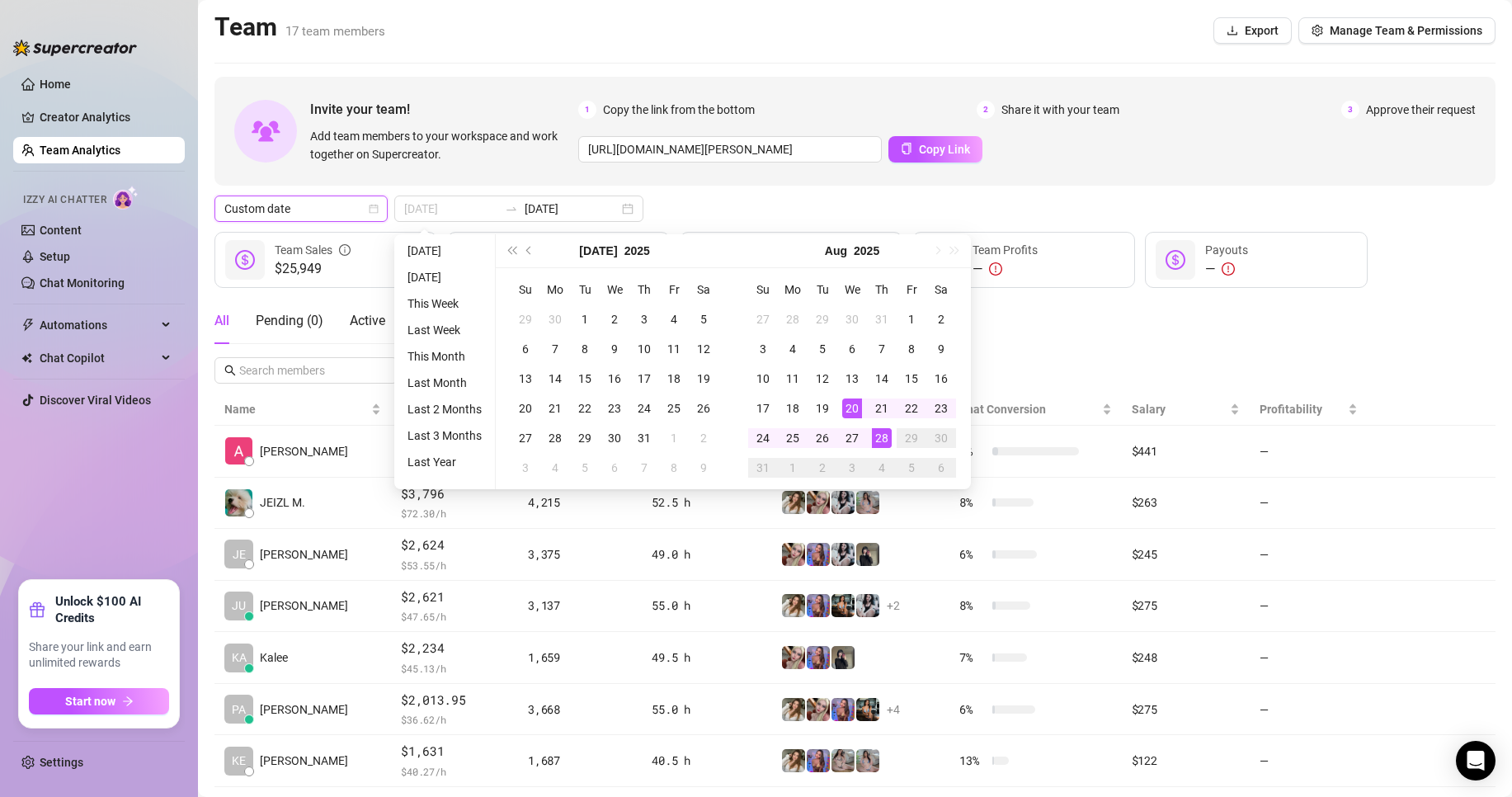
type input "[DATE]"
click at [895, 436] on td "28" at bounding box center [881, 438] width 29 height 29
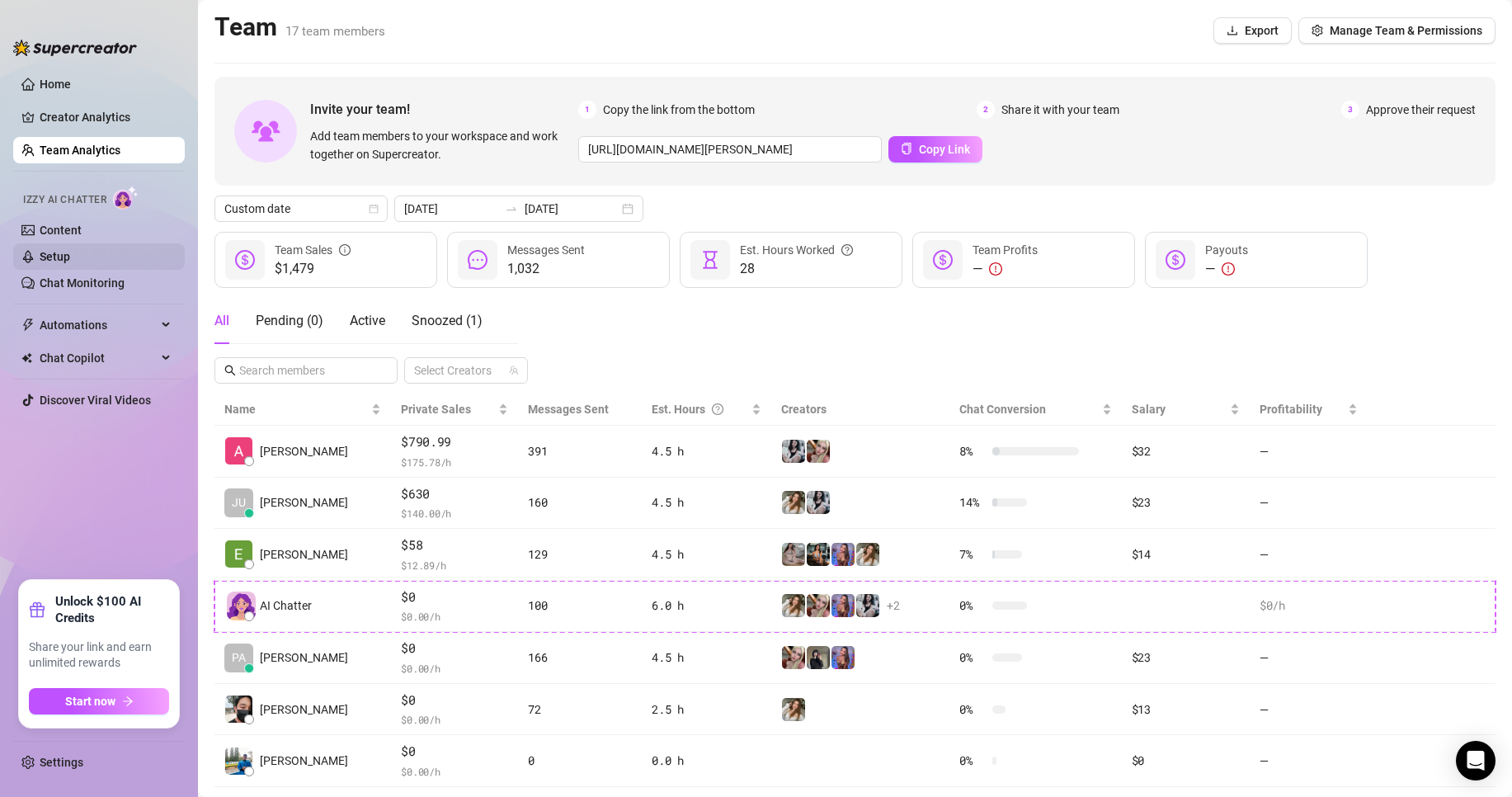
click at [70, 263] on link "Setup" at bounding box center [55, 257] width 30 height 13
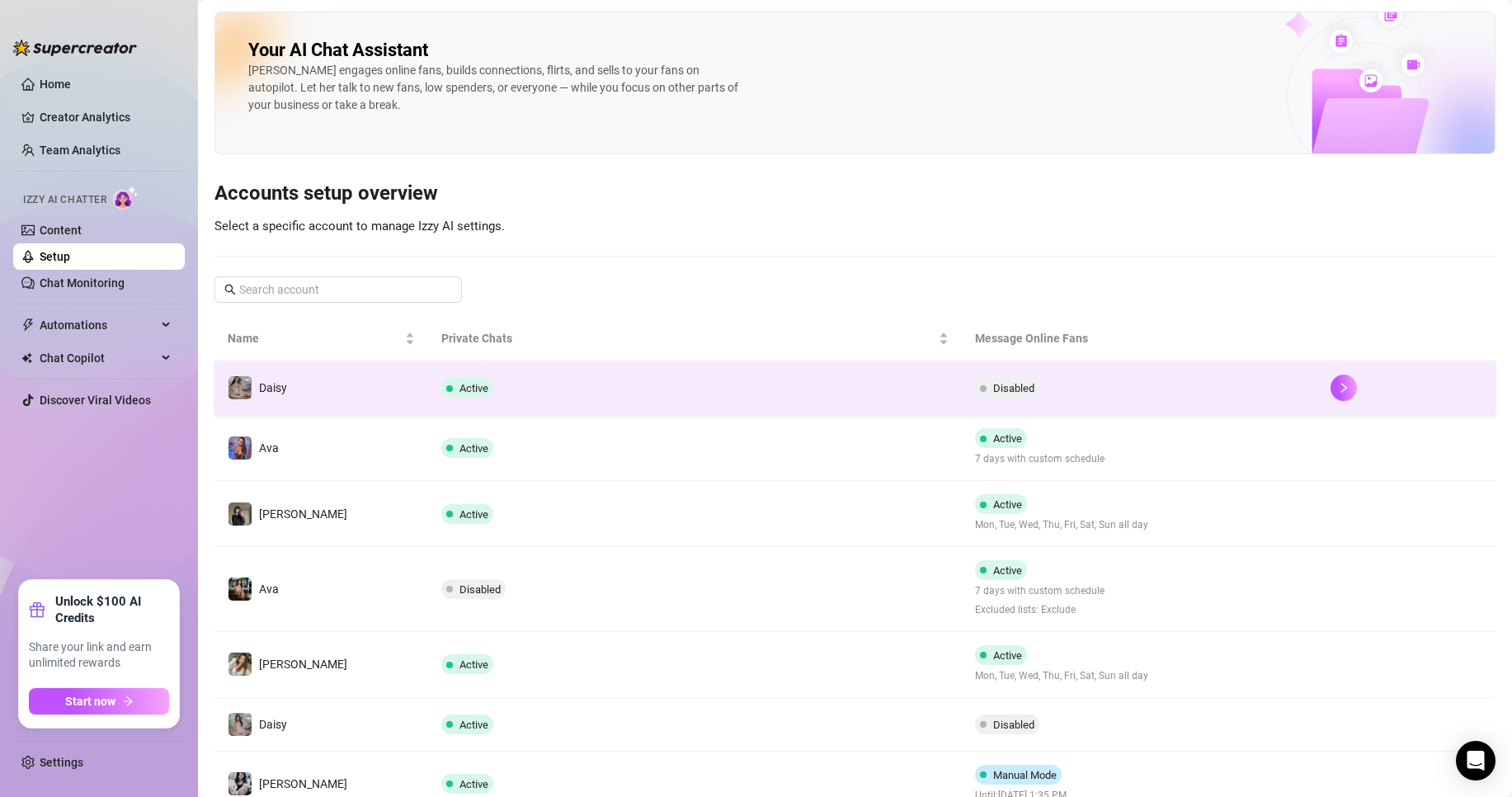
click at [978, 405] on td "Disabled" at bounding box center [1140, 388] width 356 height 54
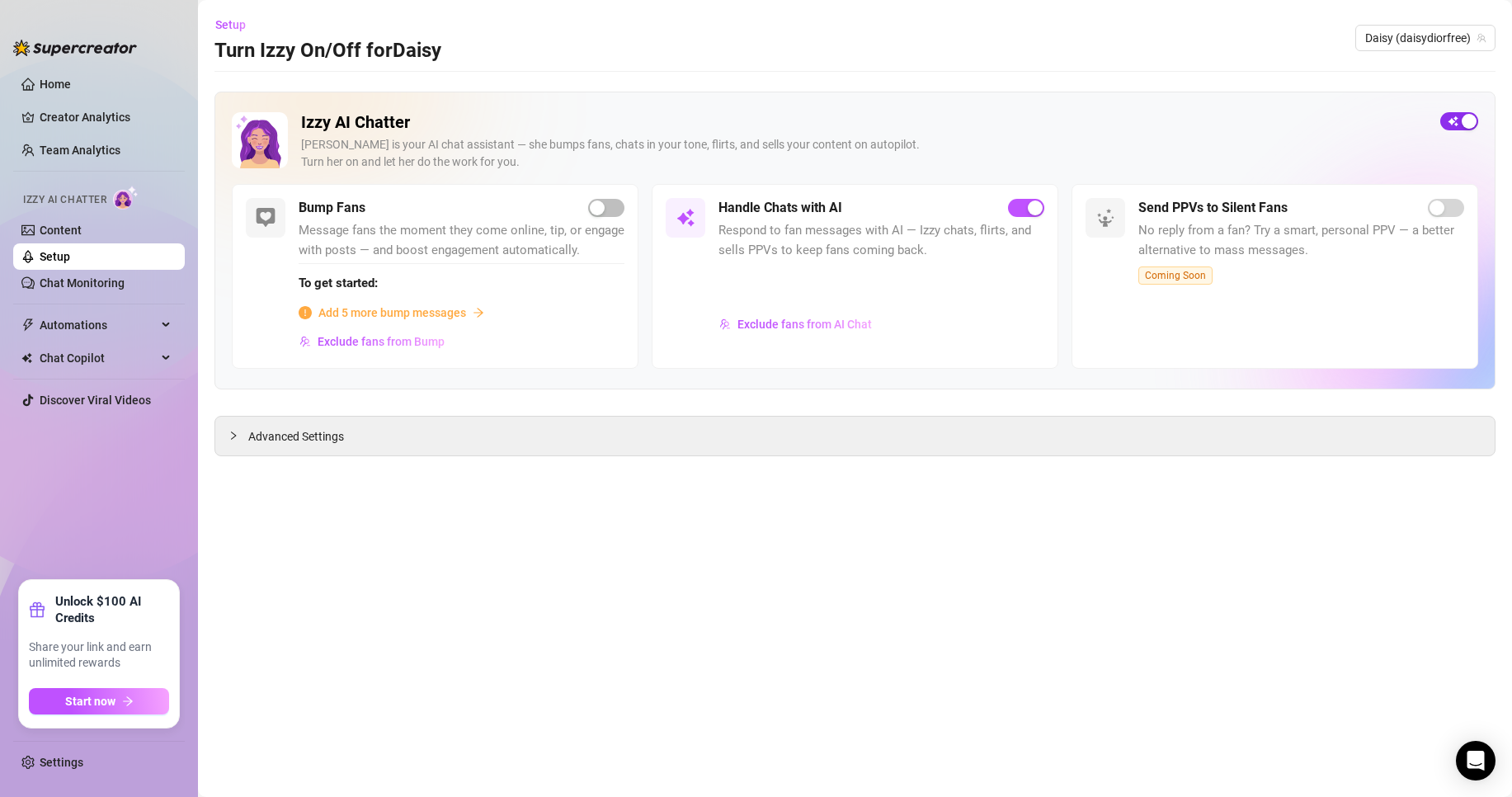
click at [1459, 119] on span "button" at bounding box center [1458, 122] width 38 height 18
click at [1463, 31] on span "Daisy (daisydiorfree)" at bounding box center [1426, 38] width 121 height 25
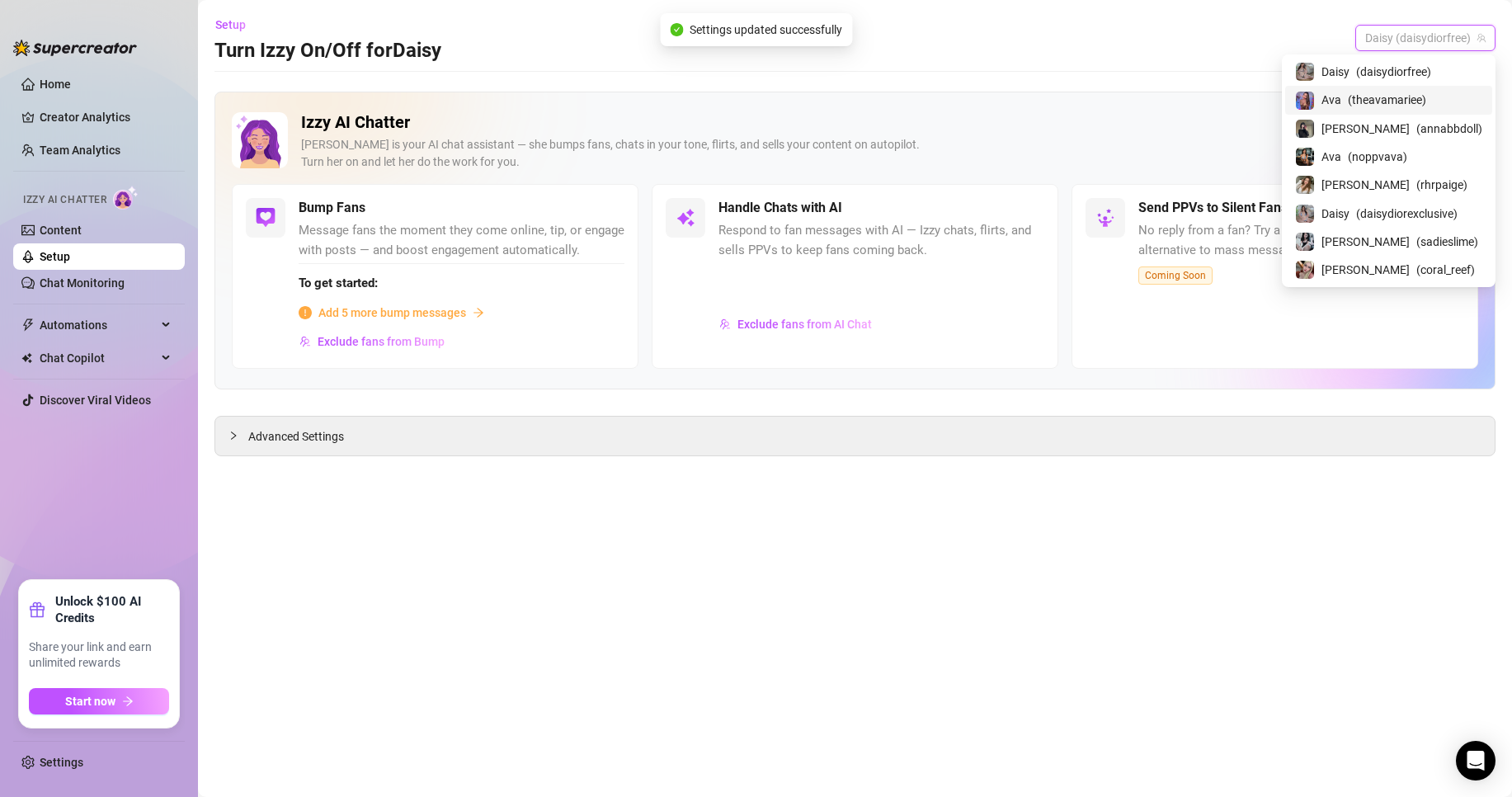
click at [1426, 98] on span "( theavamariee )" at bounding box center [1386, 100] width 78 height 18
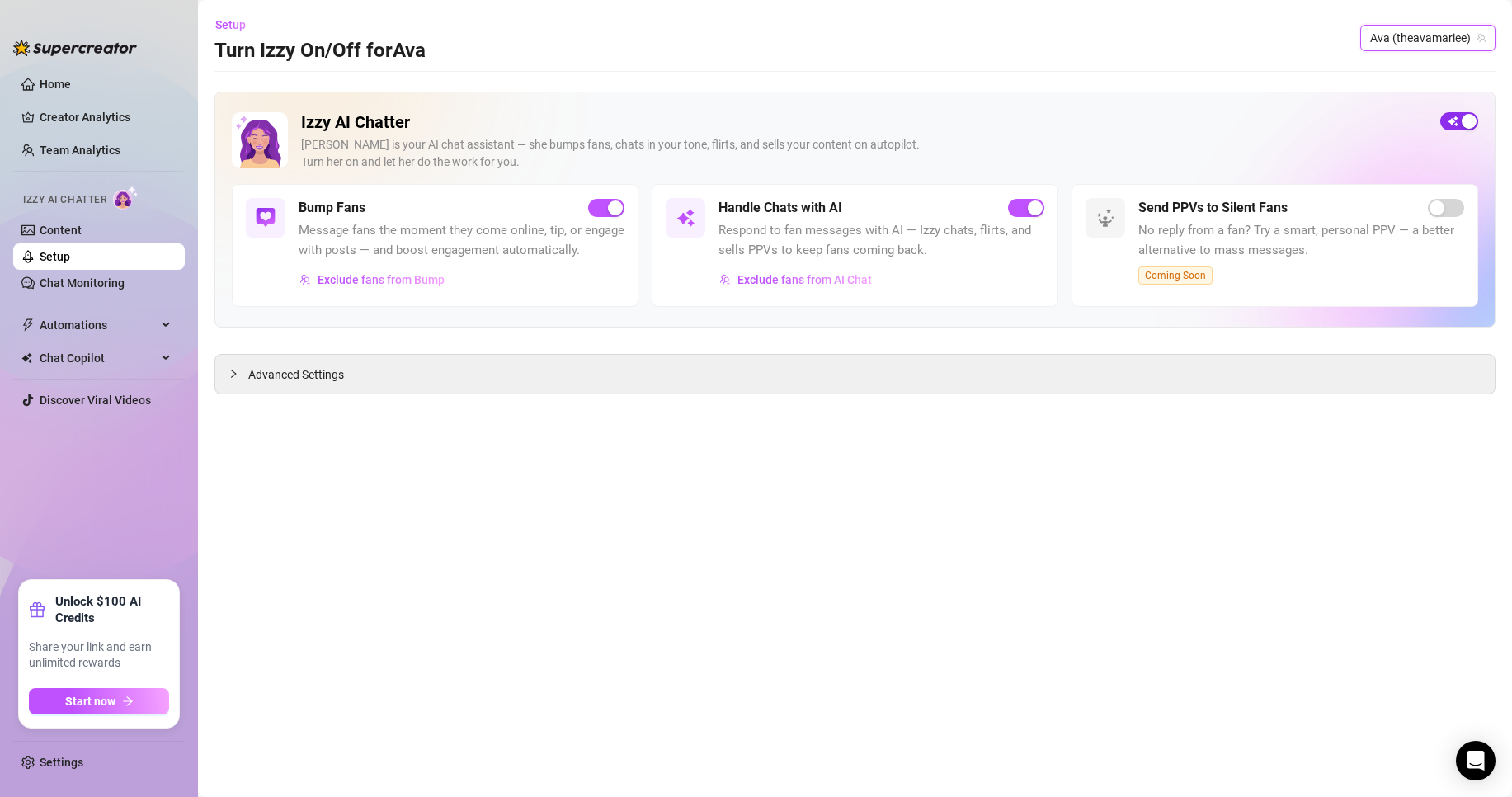
click at [1458, 128] on span "button" at bounding box center [1458, 122] width 38 height 18
click at [1394, 39] on span "Ava (theavamariee)" at bounding box center [1428, 38] width 116 height 25
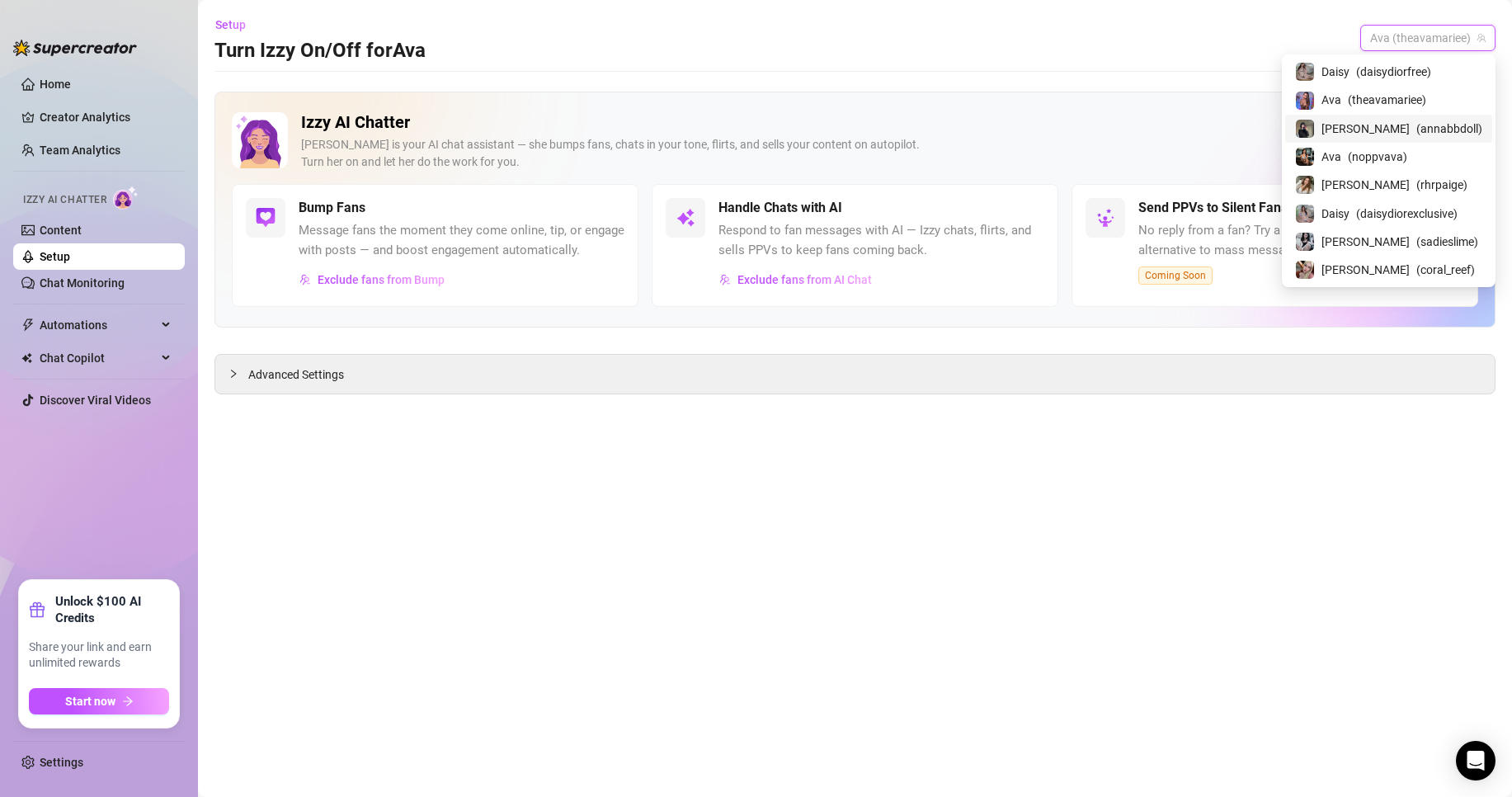
click at [1423, 117] on div "[PERSON_NAME] ( annabbdoll )" at bounding box center [1388, 128] width 207 height 28
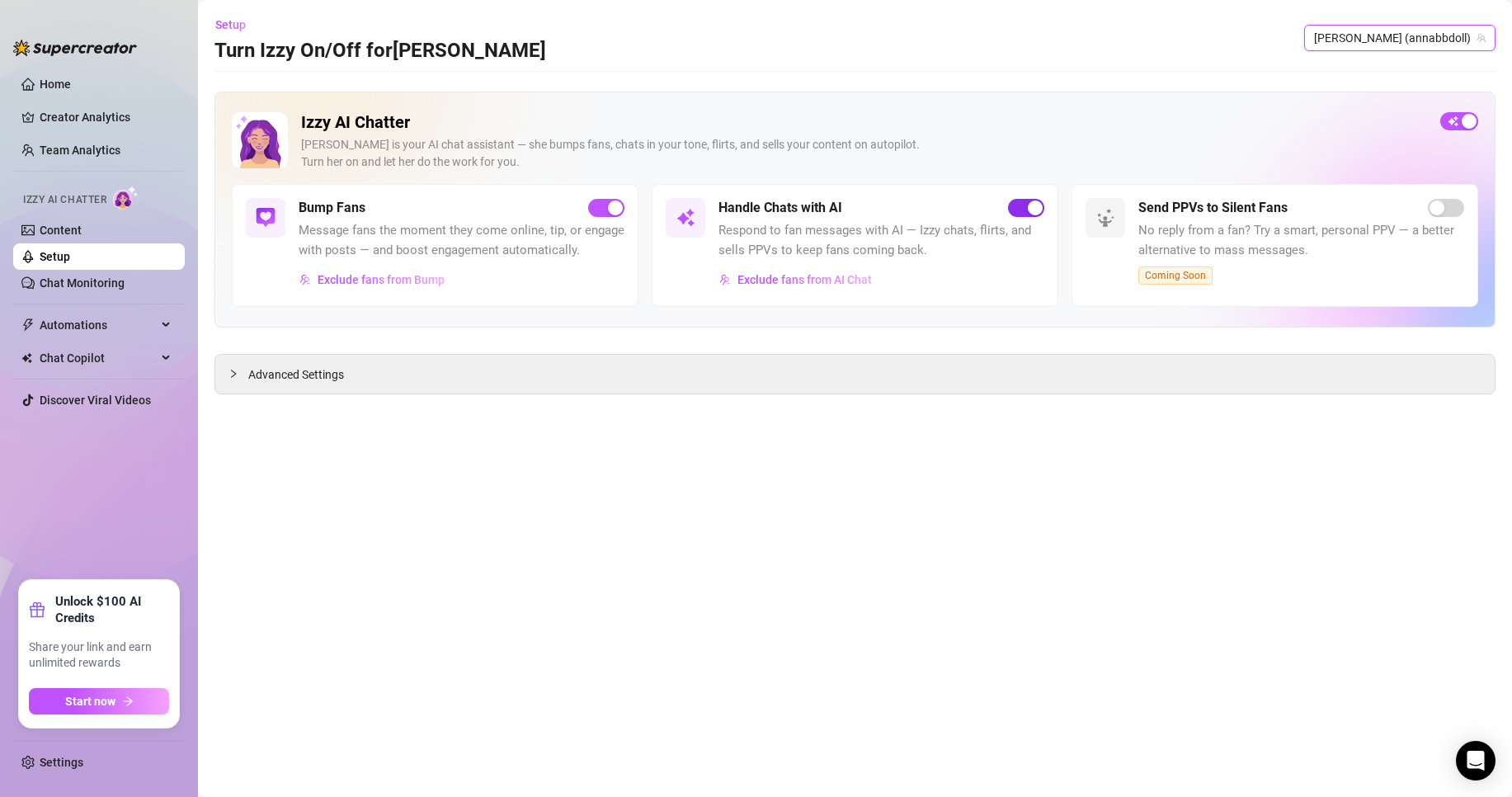
click at [1034, 201] on div "button" at bounding box center [1035, 208] width 15 height 15
click at [1426, 32] on span "[PERSON_NAME] (annabbdoll)" at bounding box center [1400, 38] width 172 height 25
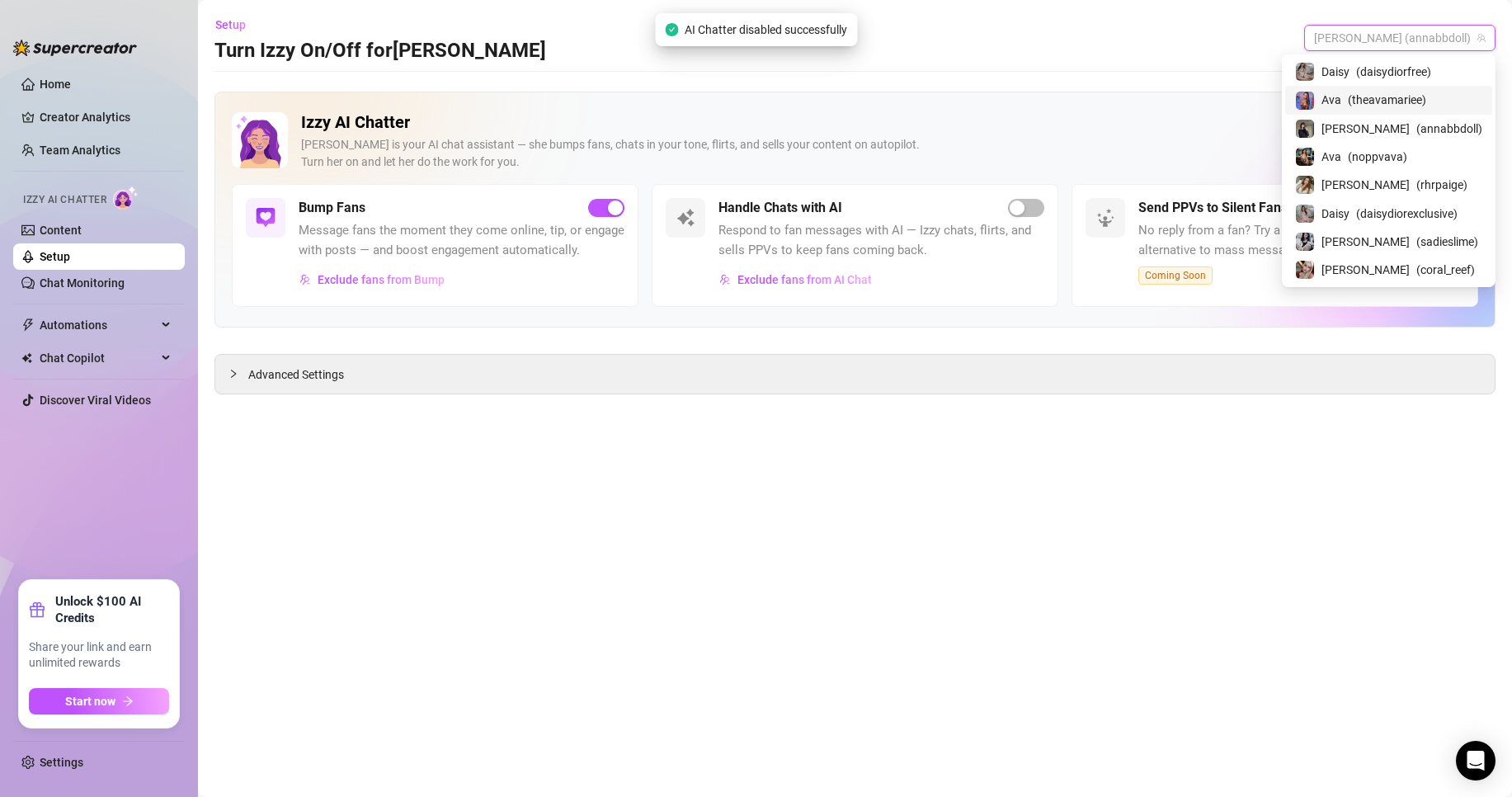
click at [1450, 95] on div "Ava ( theavamariee )" at bounding box center [1388, 100] width 187 height 20
click at [1459, 39] on span "Ava (theavamariee)" at bounding box center [1428, 38] width 116 height 25
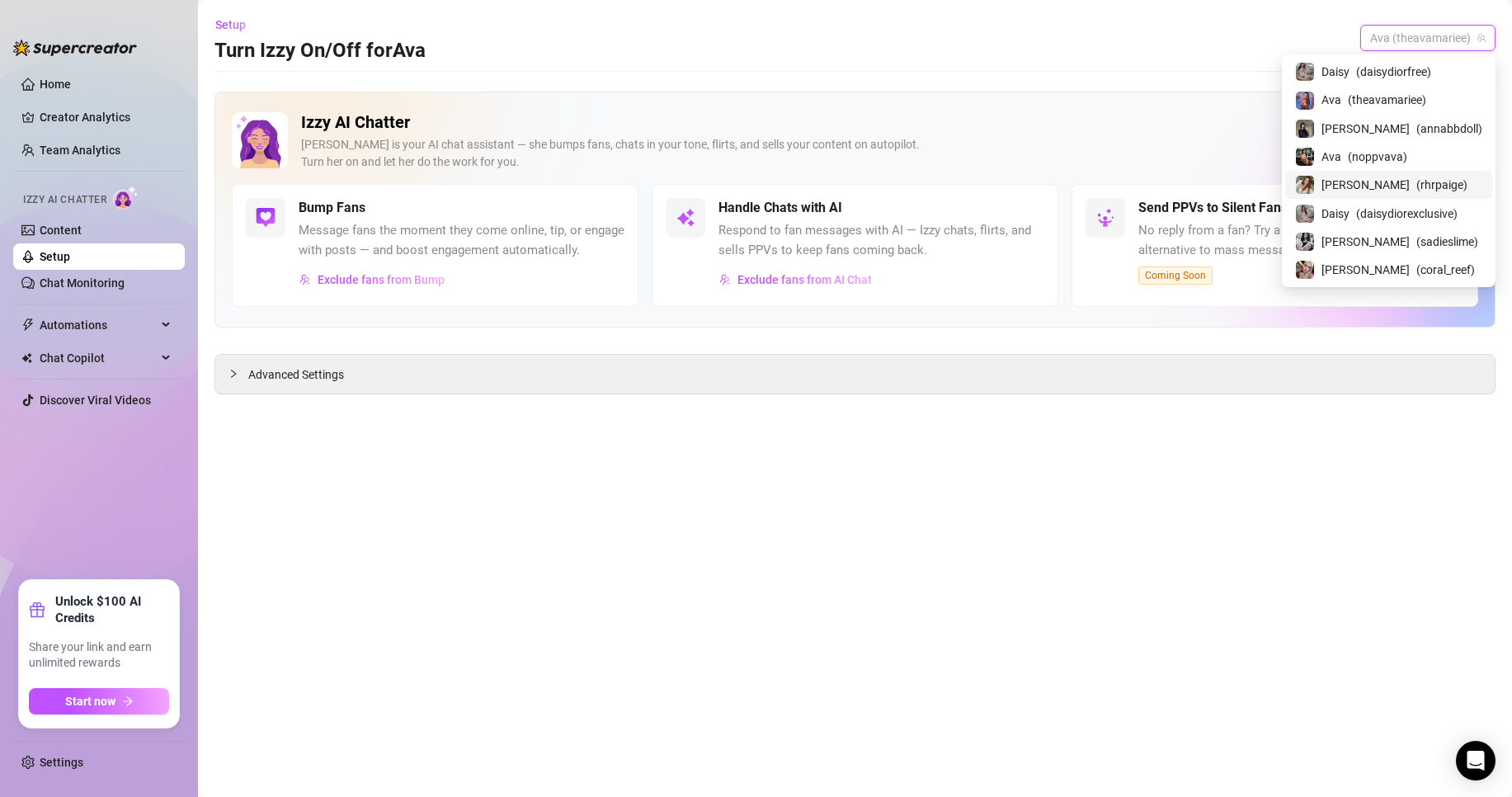
click at [1447, 178] on div "[PERSON_NAME] ( rhrpaige )" at bounding box center [1388, 185] width 187 height 20
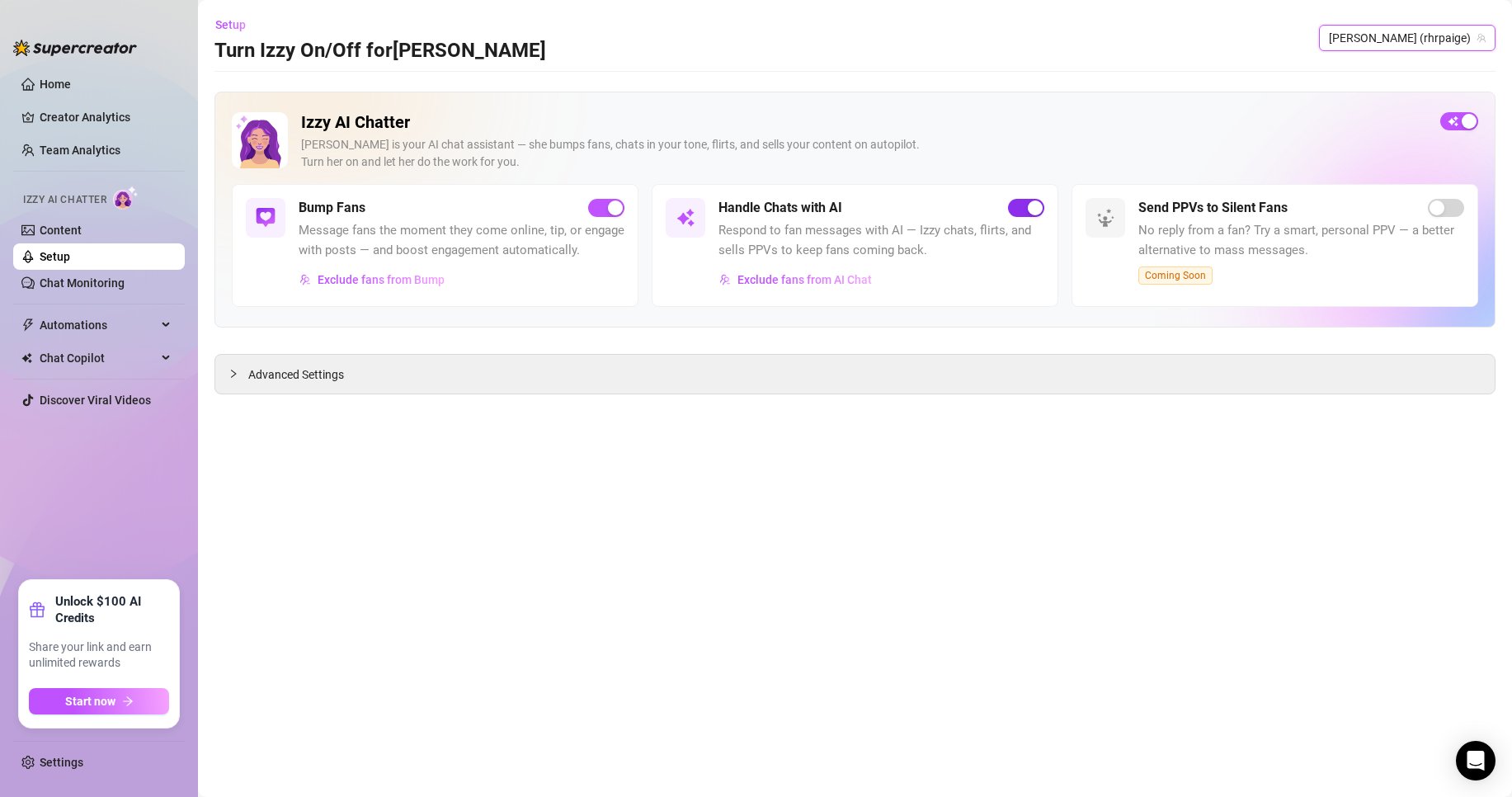
click at [1026, 213] on span "button" at bounding box center [1026, 208] width 36 height 18
click at [1399, 32] on span "[PERSON_NAME] (rhrpaige)" at bounding box center [1406, 38] width 157 height 25
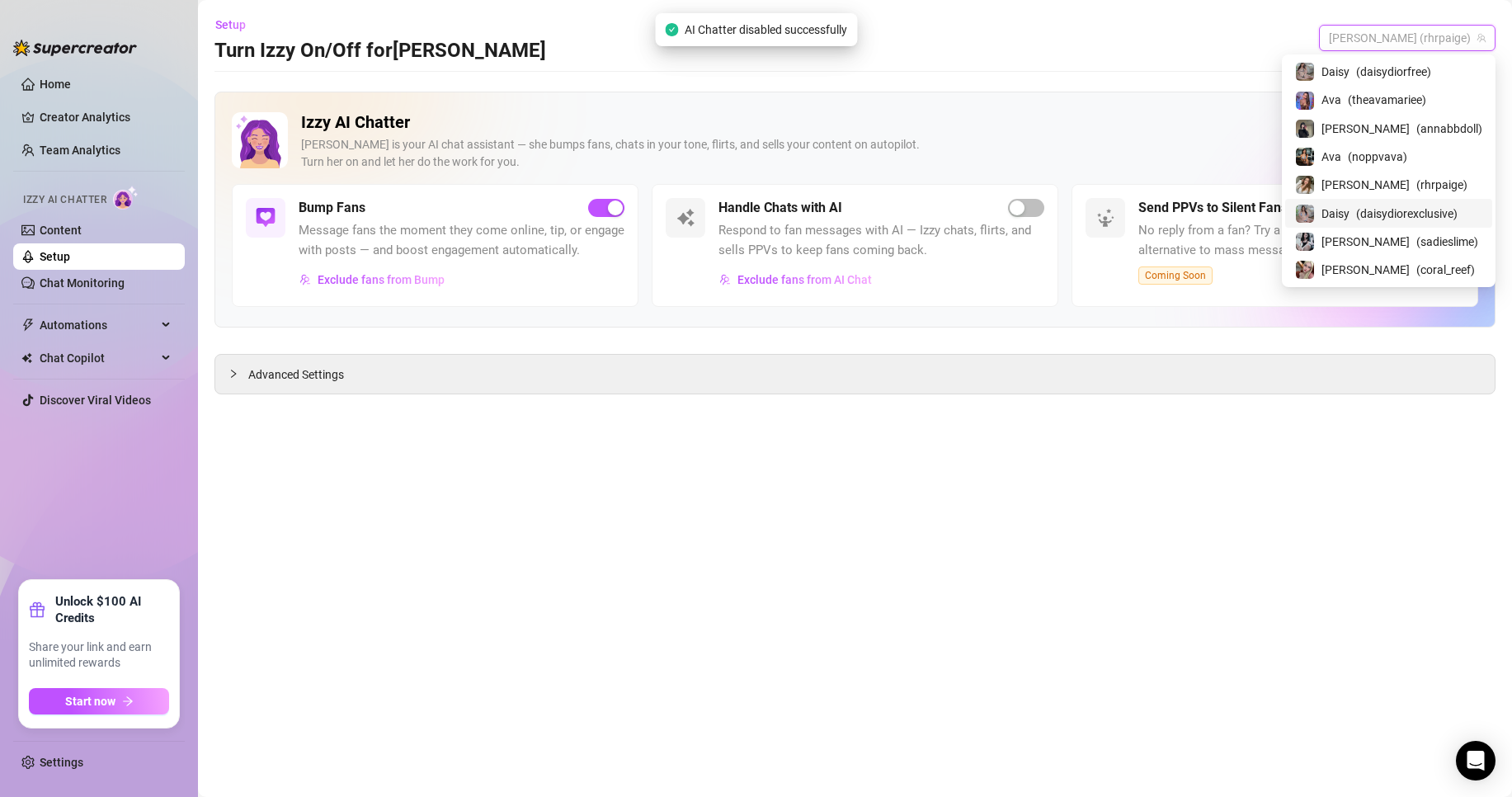
click at [1421, 203] on div "Daisy ( daisydiorexclusive )" at bounding box center [1388, 213] width 187 height 20
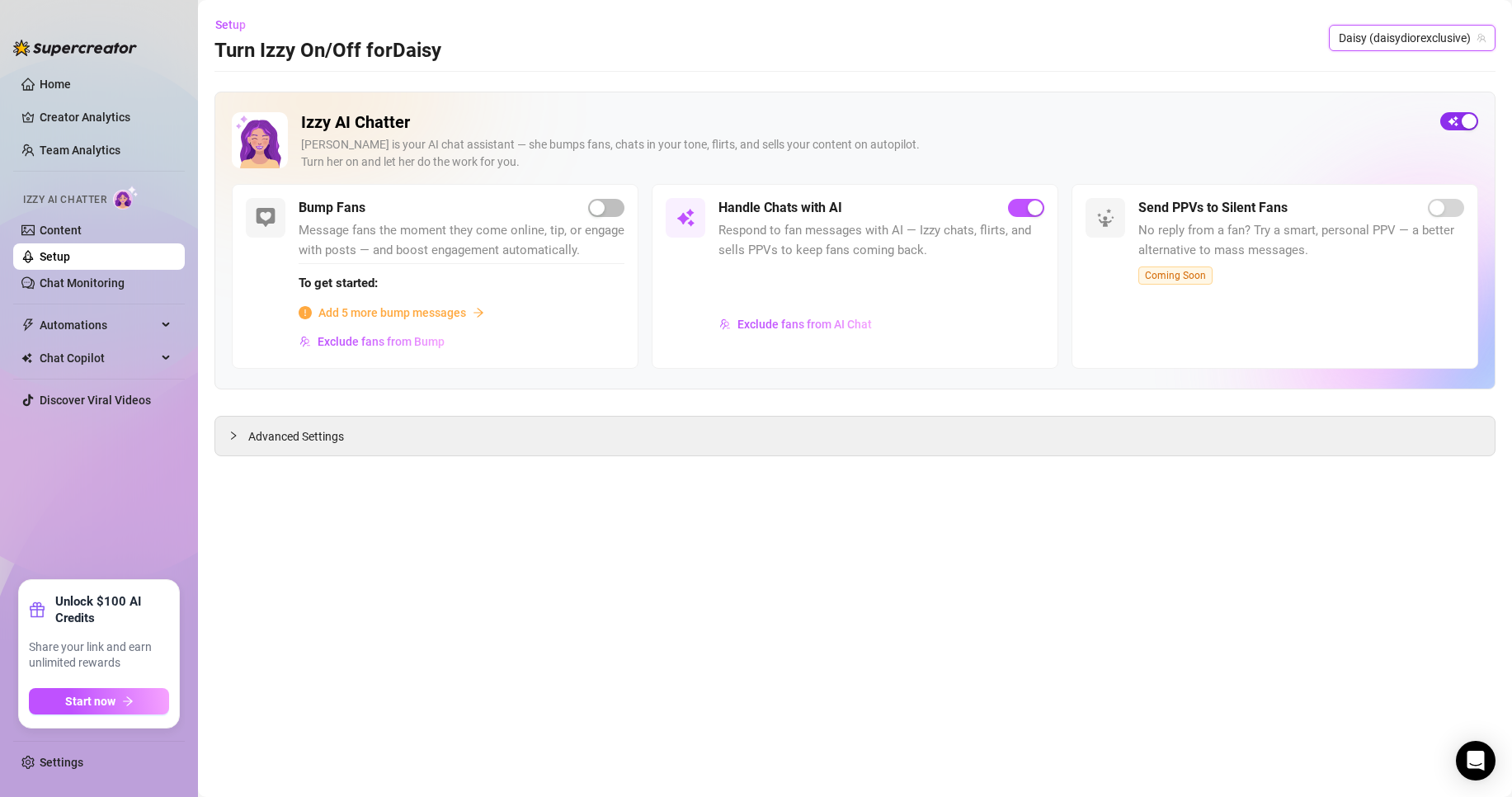
click at [1463, 127] on div "button" at bounding box center [1469, 122] width 15 height 15
click at [1455, 34] on span "Daisy (daisydiorexclusive)" at bounding box center [1411, 38] width 147 height 25
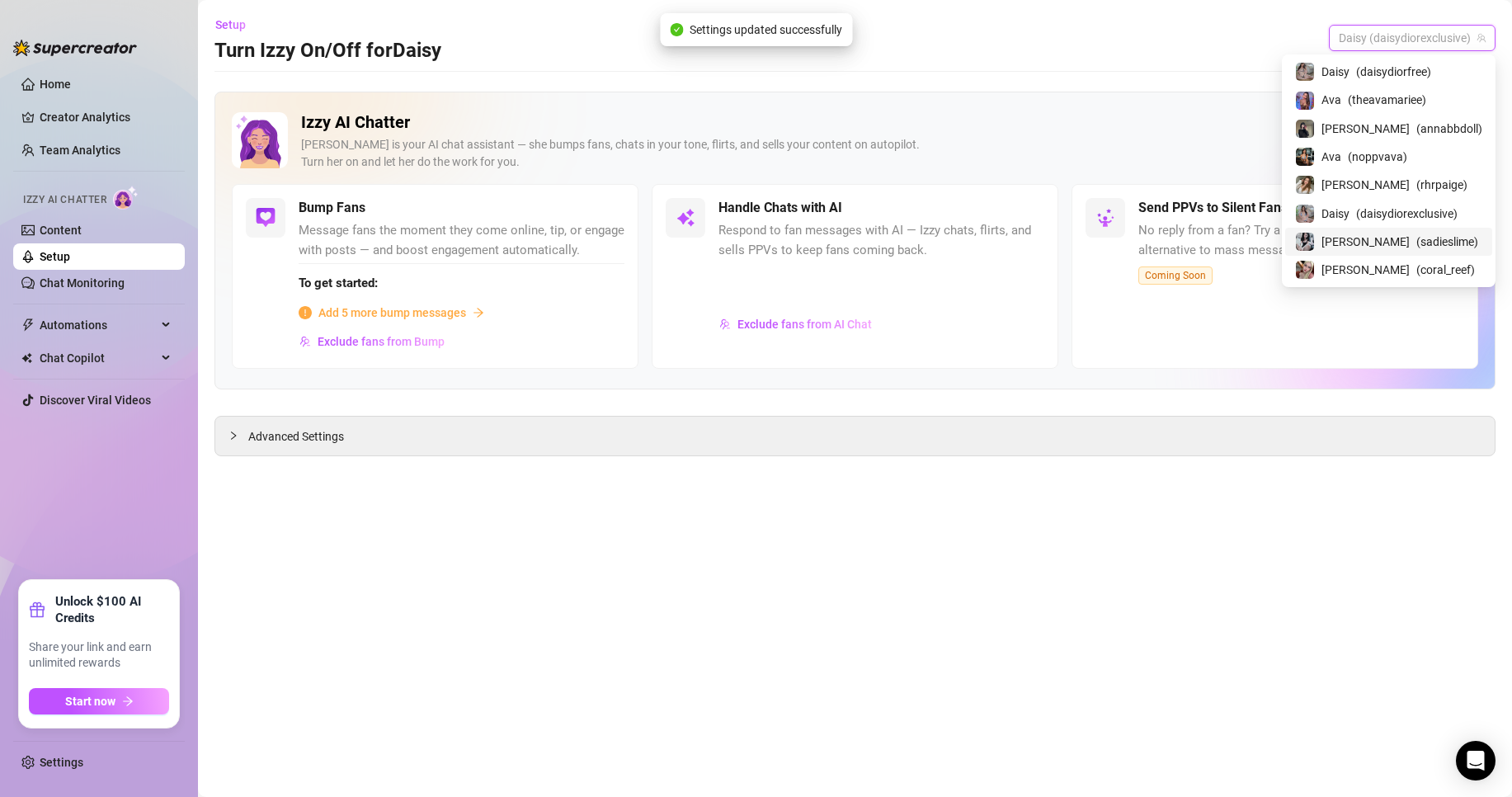
click at [1441, 237] on span "( sadieslime )" at bounding box center [1447, 242] width 62 height 18
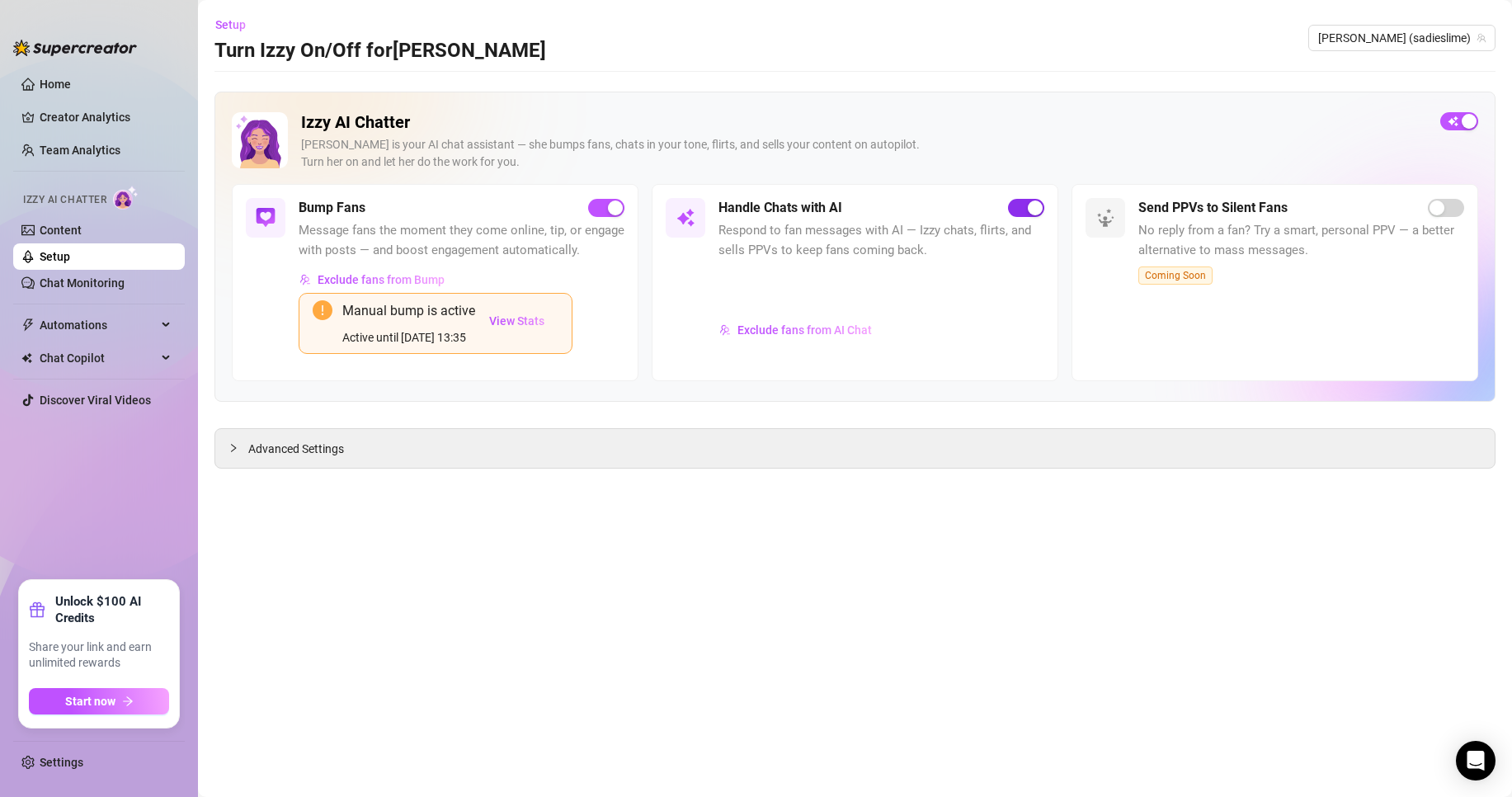
click at [1031, 213] on div "button" at bounding box center [1035, 208] width 15 height 15
click at [1432, 39] on span "[PERSON_NAME] (sadieslime)" at bounding box center [1402, 38] width 168 height 25
click at [0, 0] on span "( coral_reef )" at bounding box center [0, 0] width 0 height 0
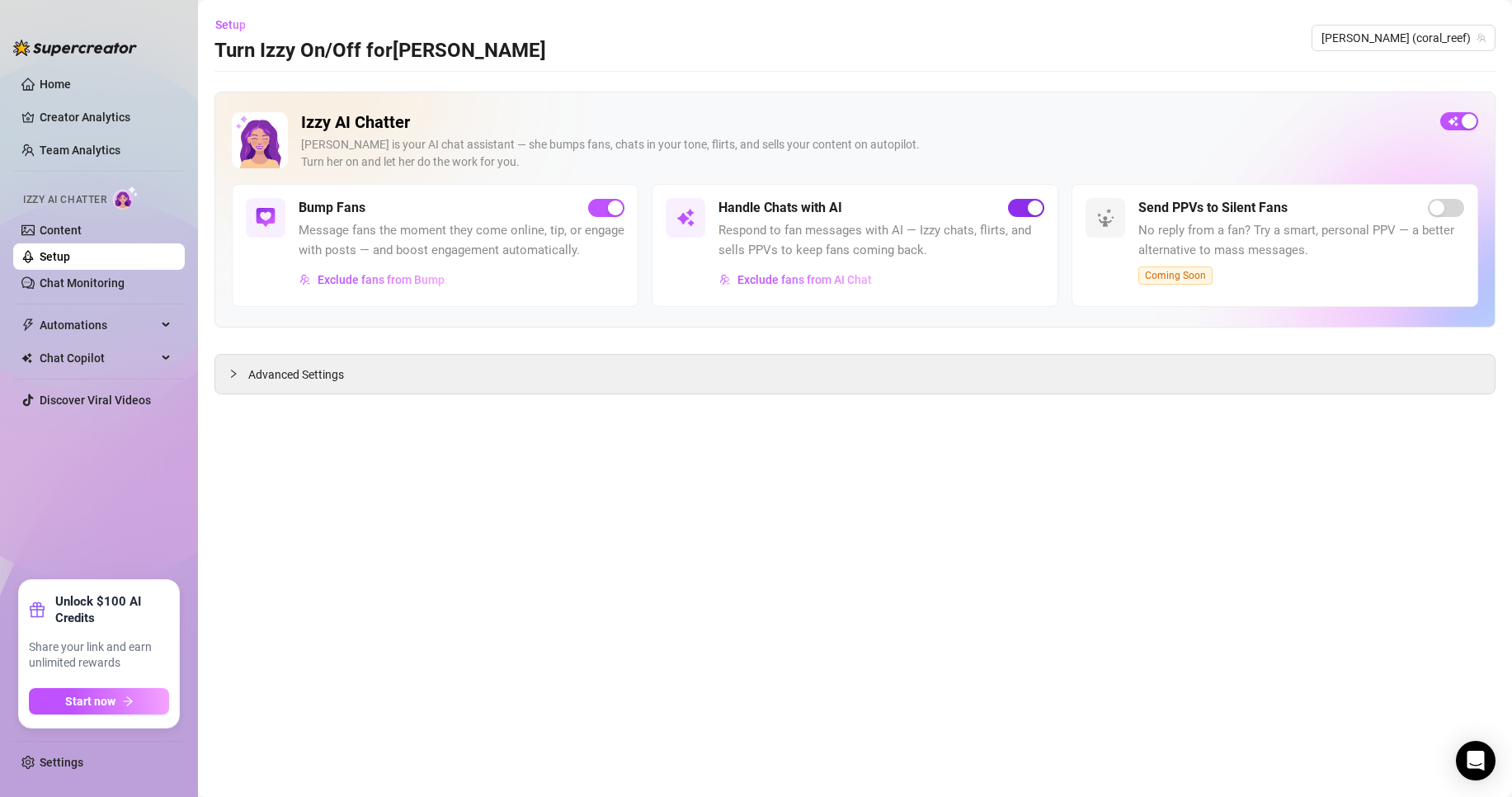
click at [1027, 210] on div "button" at bounding box center [1035, 208] width 15 height 15
click at [70, 261] on link "Setup" at bounding box center [55, 257] width 30 height 13
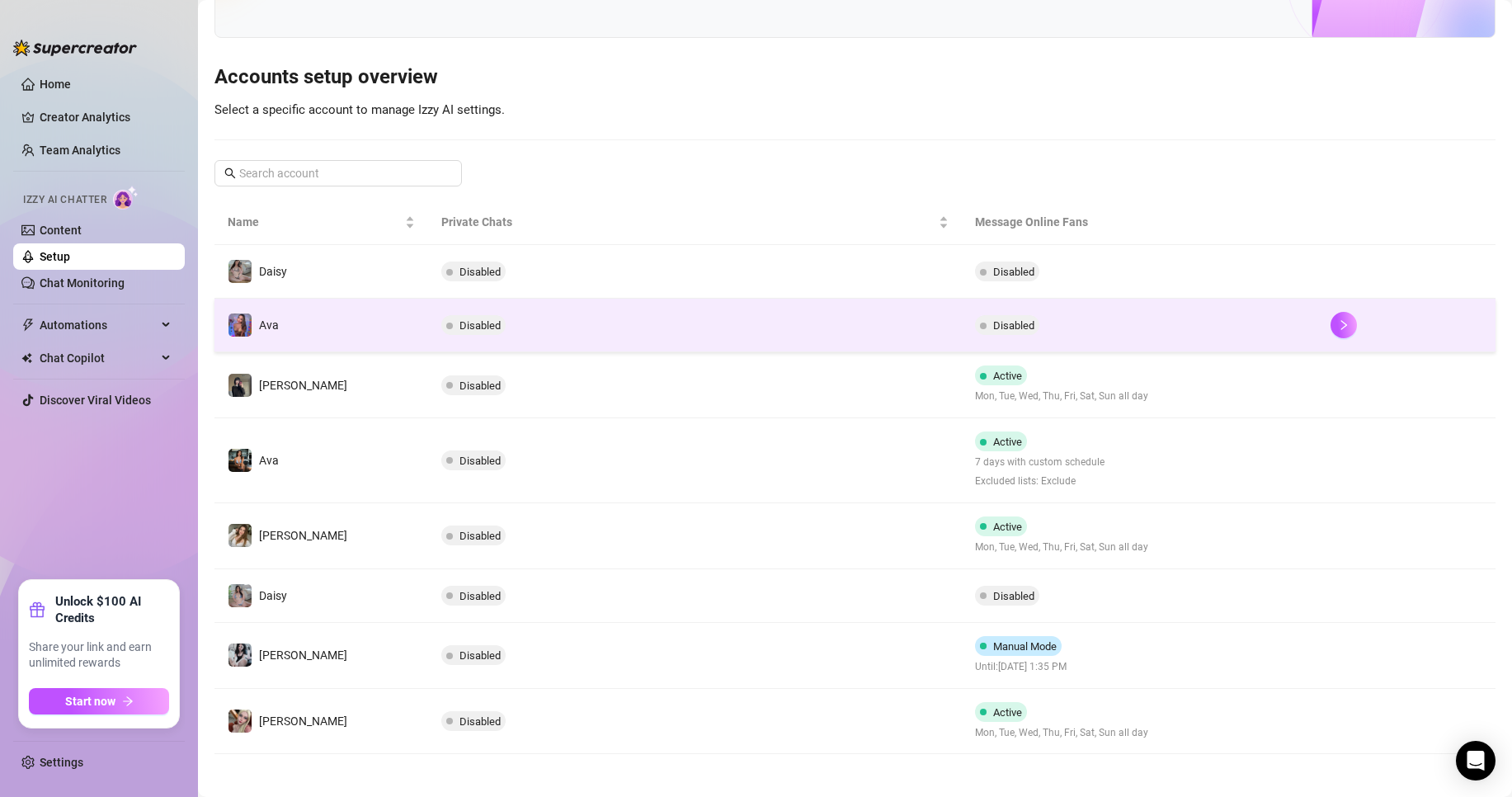
scroll to position [123, 0]
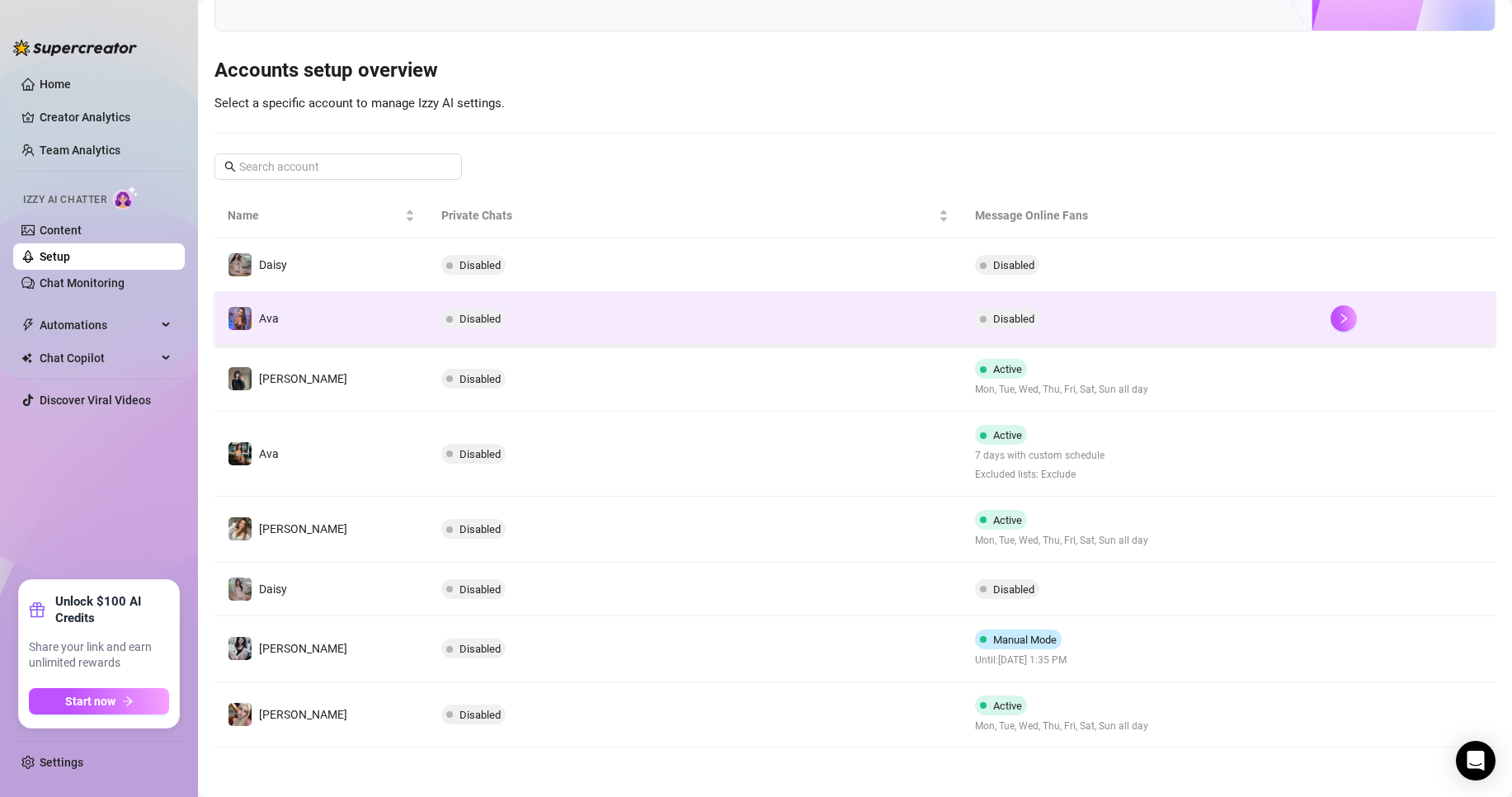
click at [1068, 322] on td "Disabled" at bounding box center [1140, 319] width 356 height 54
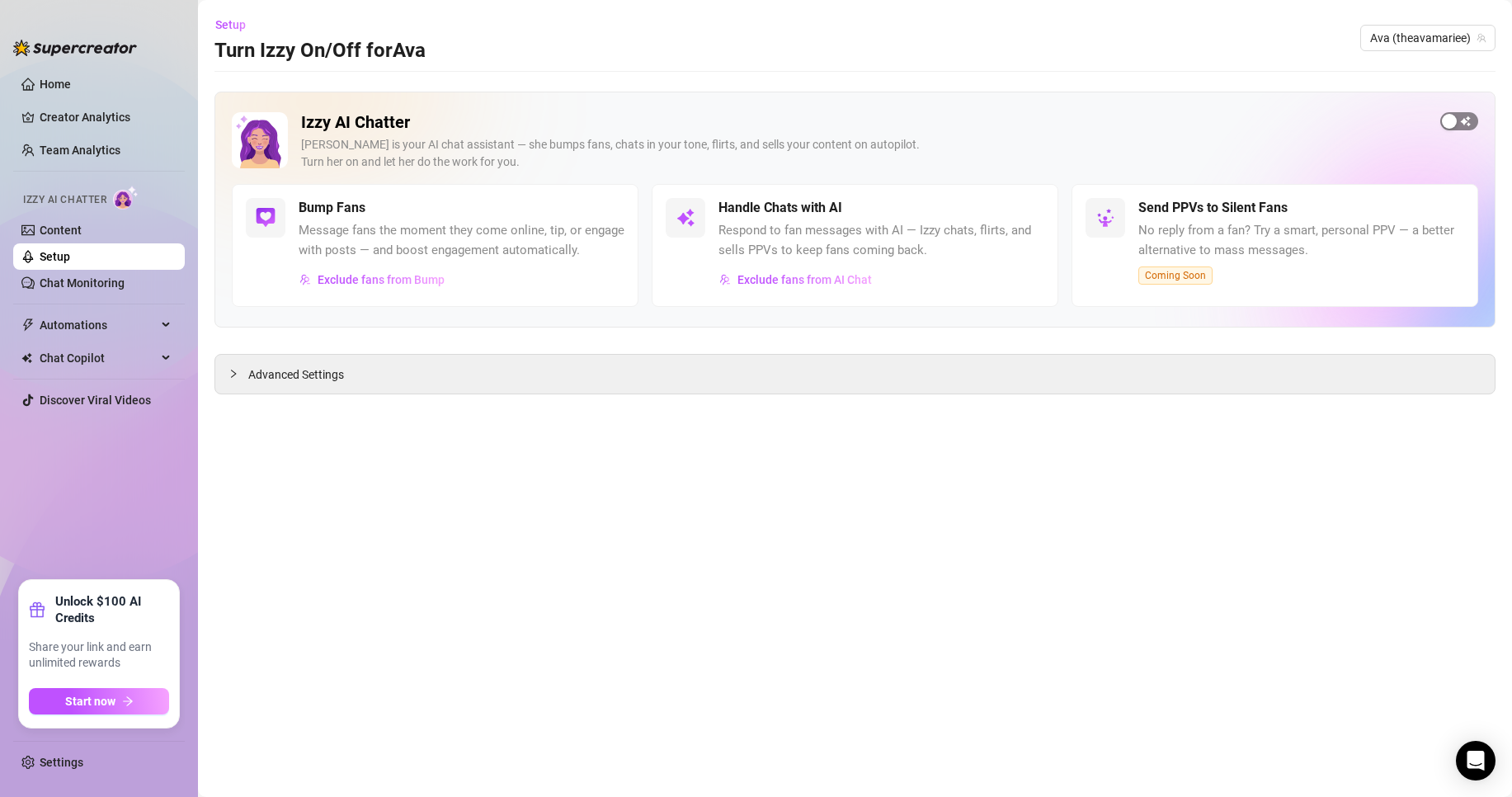
click at [1466, 128] on span "button" at bounding box center [1458, 122] width 38 height 18
click at [1037, 209] on div "button" at bounding box center [1035, 208] width 15 height 15
